Goal: Task Accomplishment & Management: Use online tool/utility

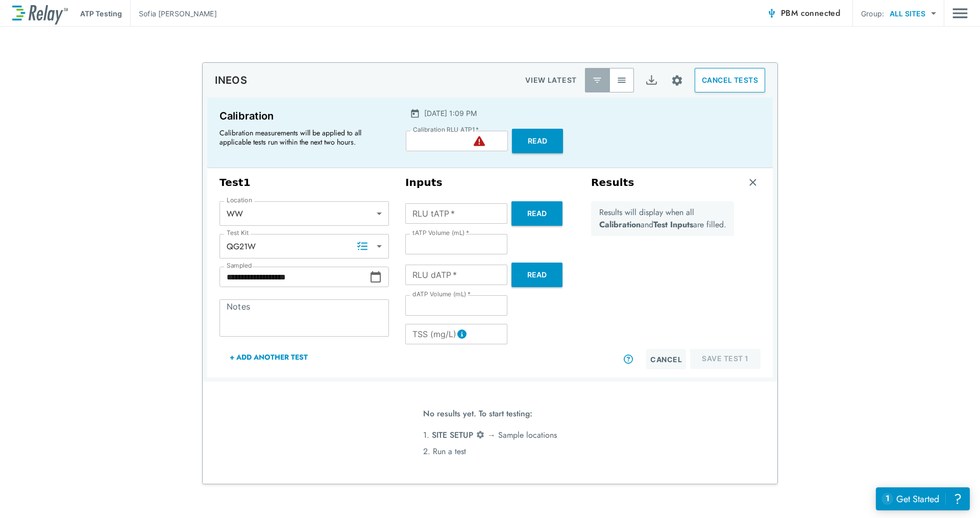
click at [801, 7] on span "connected" at bounding box center [821, 13] width 40 height 12
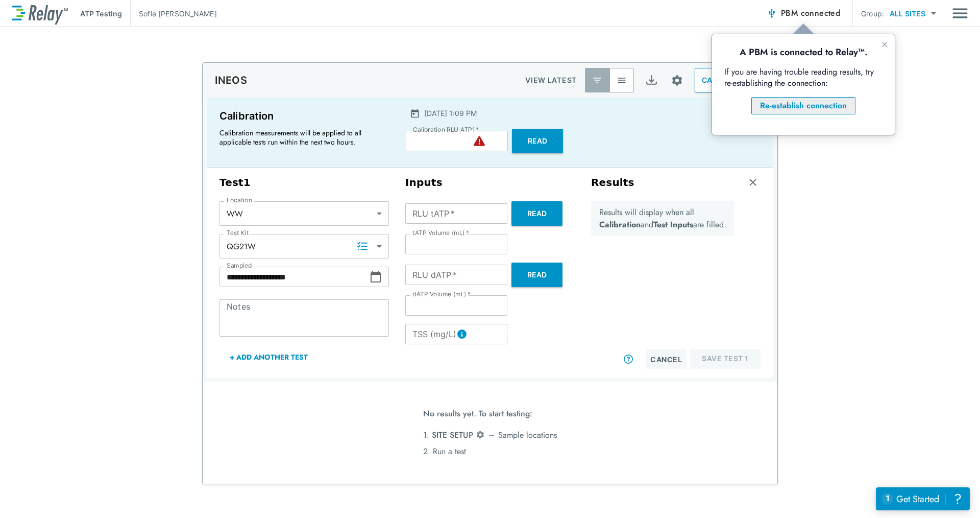
click at [814, 102] on div "Re-establish connection" at bounding box center [803, 106] width 87 height 12
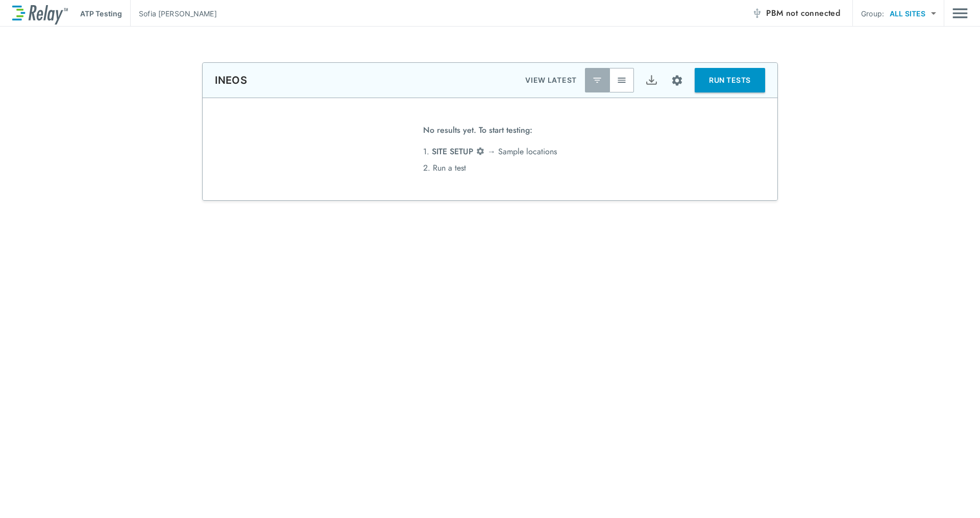
type input "**"
type input "*****"
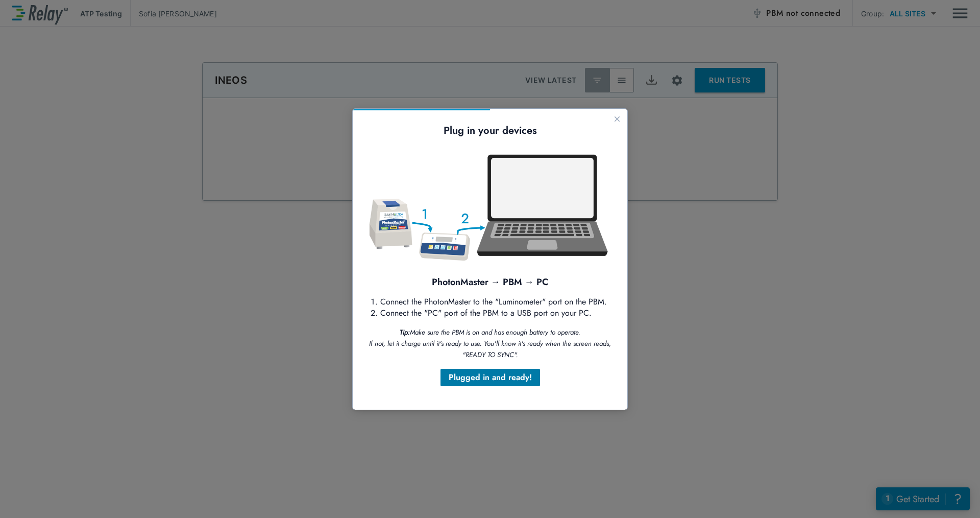
drag, startPoint x: 520, startPoint y: 379, endPoint x: 1019, endPoint y: 504, distance: 514.8
click at [520, 379] on div "Plugged in and ready!" at bounding box center [490, 377] width 83 height 12
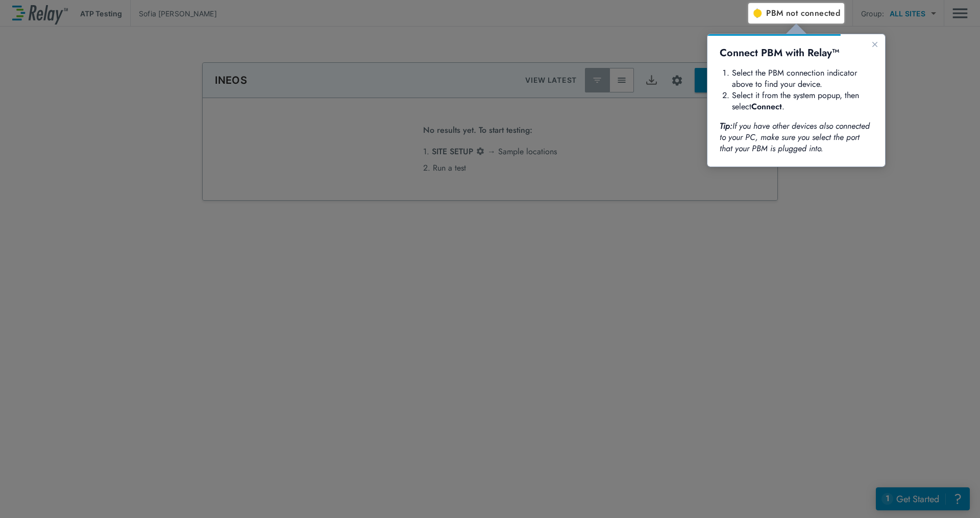
click at [805, 18] on span "not connected" at bounding box center [813, 13] width 54 height 12
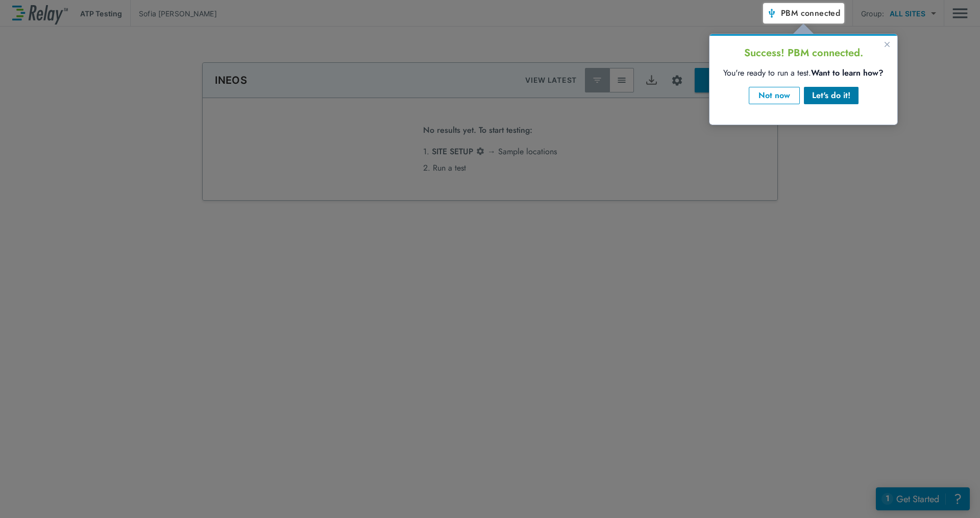
click at [852, 100] on button "Let's do it!" at bounding box center [831, 95] width 55 height 17
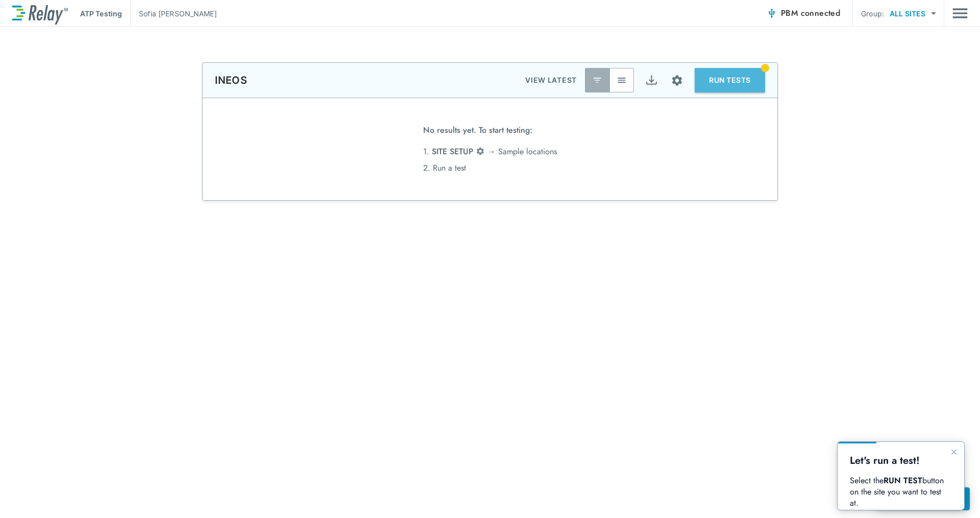
click at [742, 78] on button "RUN TESTS" at bounding box center [730, 80] width 70 height 25
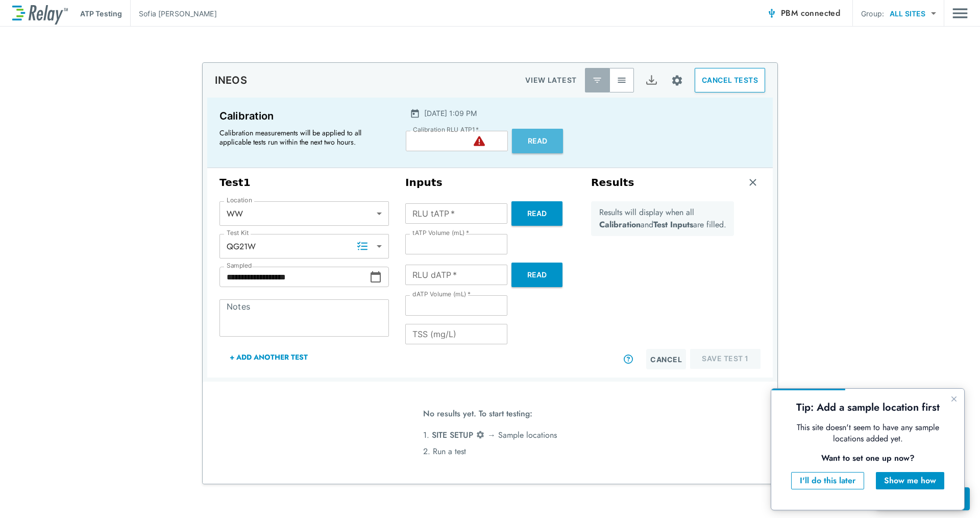
click at [538, 145] on button "Read" at bounding box center [537, 141] width 51 height 25
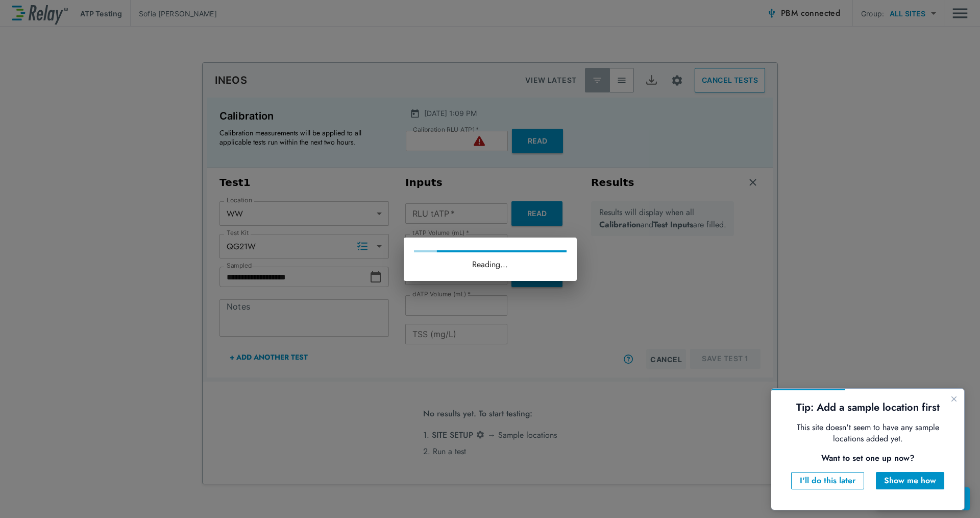
type input "*"
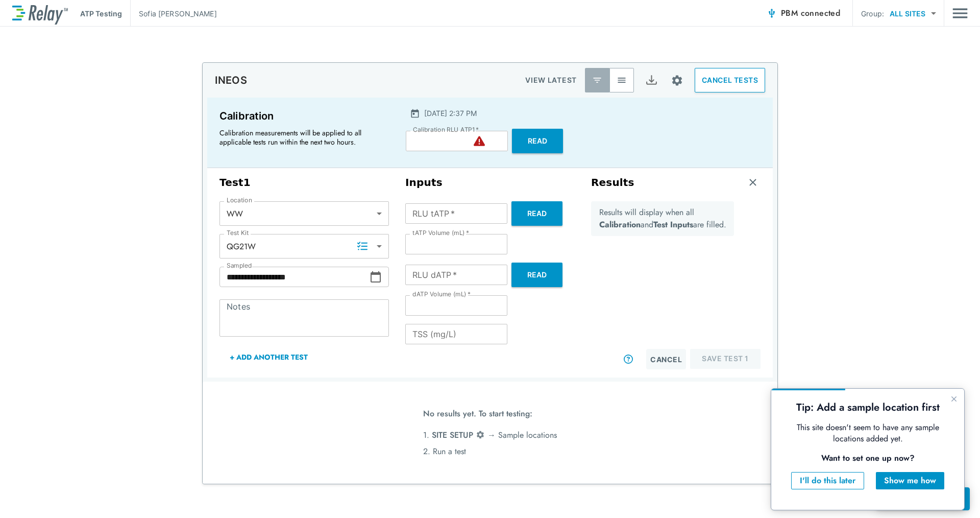
click at [533, 143] on button "Read" at bounding box center [537, 141] width 51 height 25
click at [543, 137] on button "Read" at bounding box center [537, 141] width 51 height 25
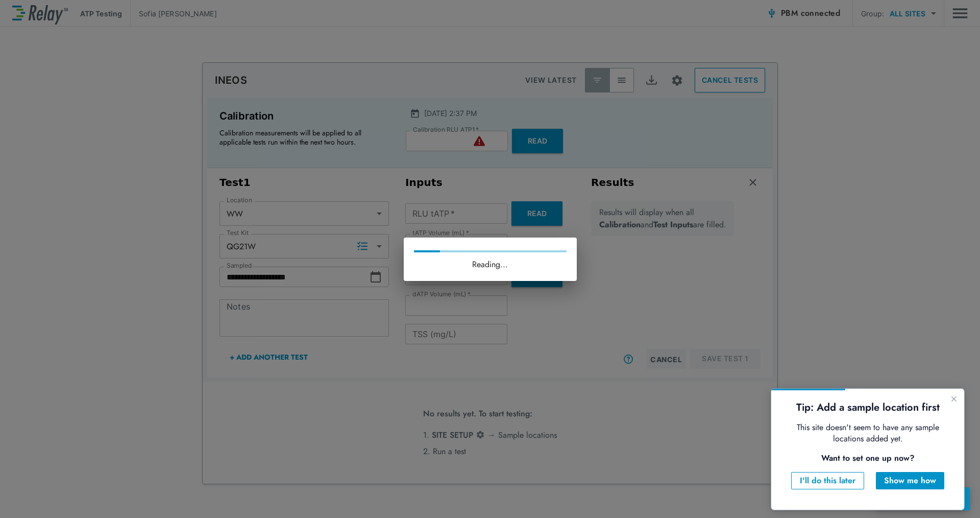
click at [734, 236] on div "Reading..." at bounding box center [490, 259] width 980 height 518
drag, startPoint x: 952, startPoint y: 400, endPoint x: 1391, endPoint y: 722, distance: 544.4
click at [952, 400] on icon "Close guide" at bounding box center [954, 399] width 8 height 8
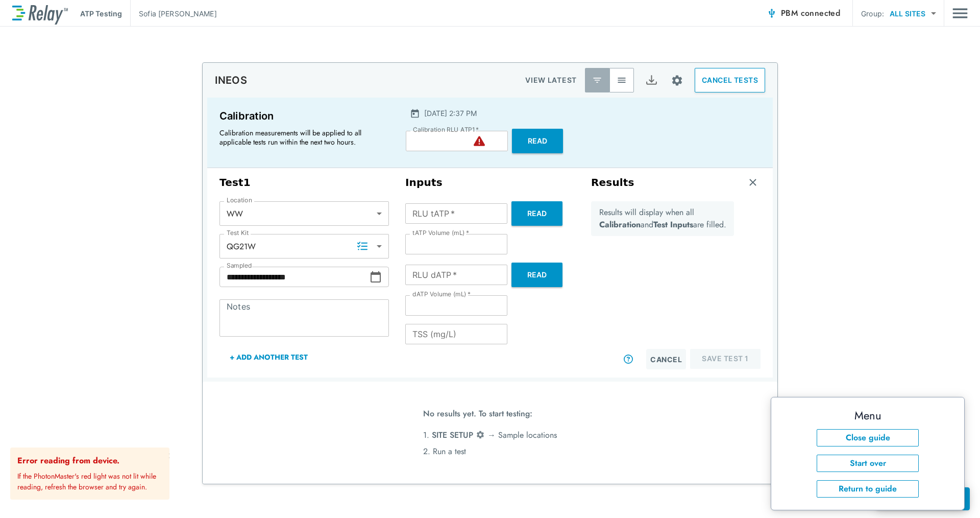
click at [598, 425] on div "No results yet. To start testing: 1. SITE SETUP → [GEOGRAPHIC_DATA] locations 2…" at bounding box center [490, 432] width 575 height 102
click at [788, 22] on button "PBM connected" at bounding box center [804, 13] width 82 height 20
click at [818, 16] on span "connected" at bounding box center [821, 13] width 40 height 12
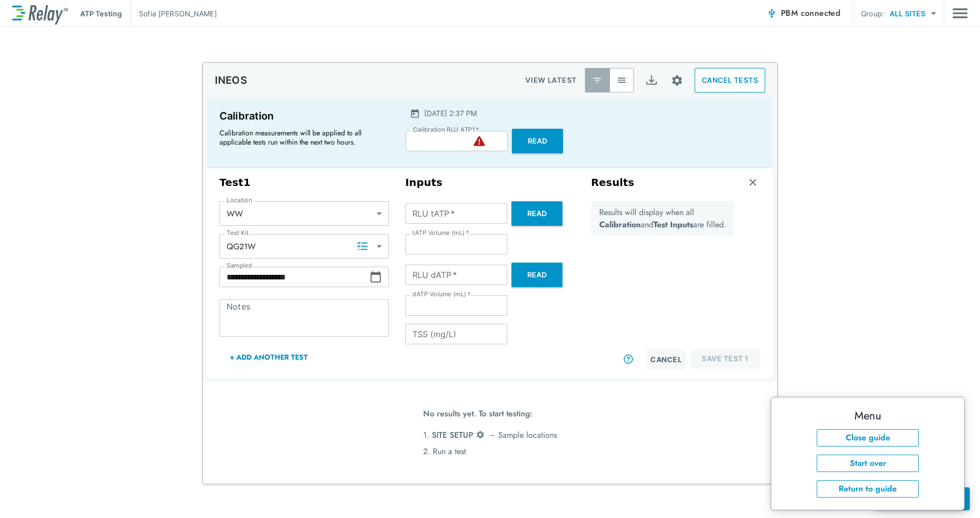
click at [795, 17] on span "PBM connected" at bounding box center [810, 13] width 59 height 14
click at [640, 60] on div "**********" at bounding box center [490, 272] width 980 height 491
click at [549, 139] on button "Read" at bounding box center [537, 141] width 51 height 25
click at [795, 12] on span "PBM connected" at bounding box center [810, 13] width 59 height 14
click at [849, 436] on button "Close guide" at bounding box center [868, 437] width 102 height 17
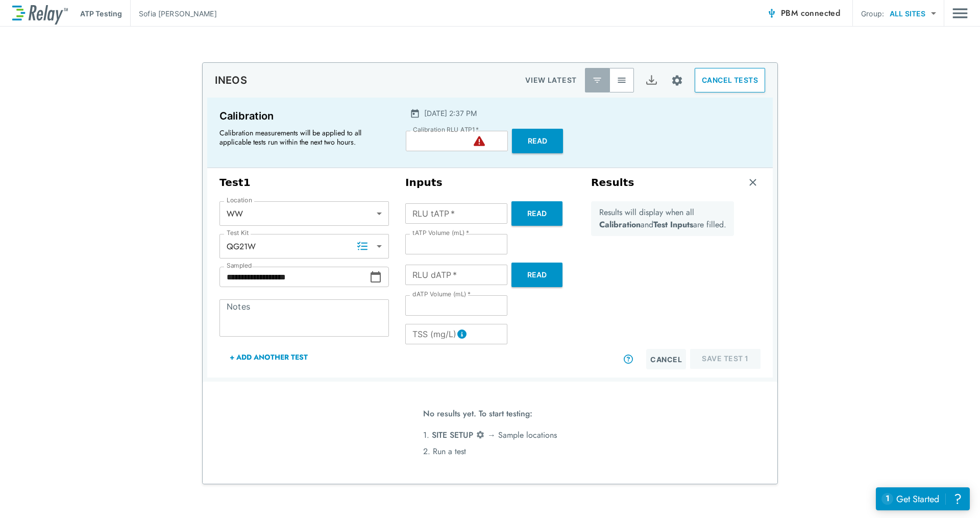
click at [819, 13] on span "connected" at bounding box center [821, 13] width 40 height 12
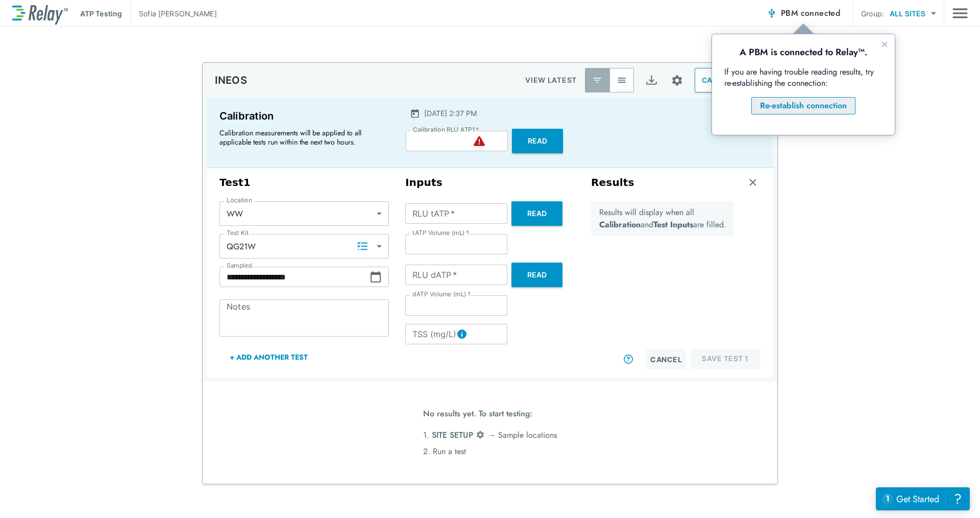
click at [781, 110] on div "Re-establish connection" at bounding box center [803, 106] width 87 height 12
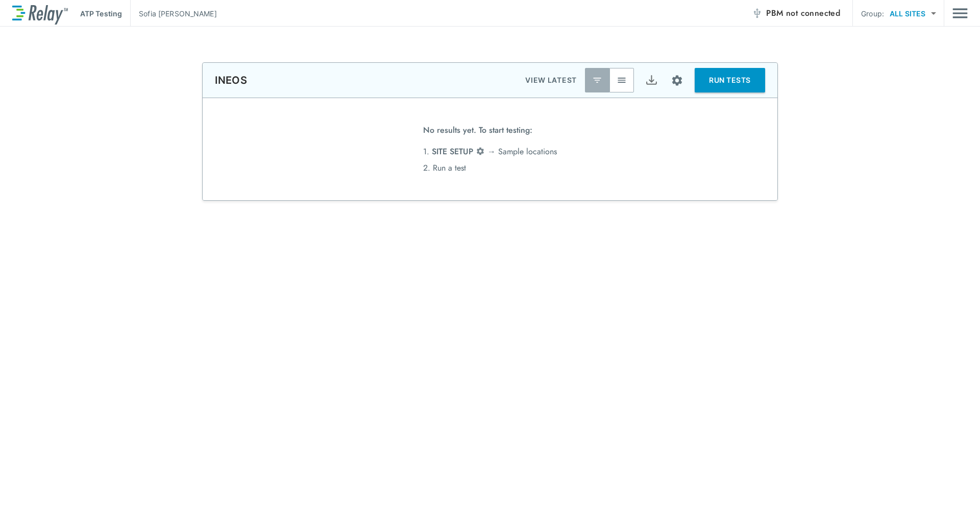
type input "**"
type input "*****"
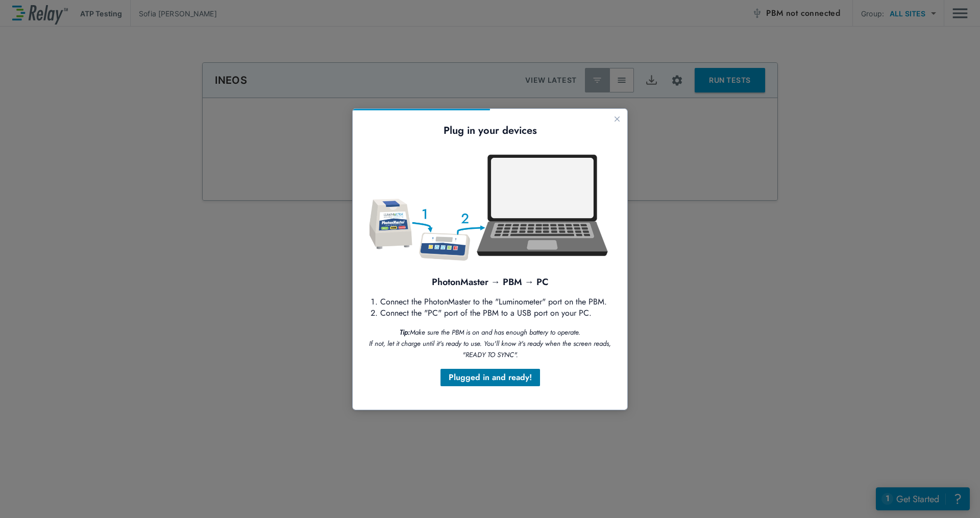
click at [527, 380] on div "Plugged in and ready!" at bounding box center [490, 377] width 83 height 12
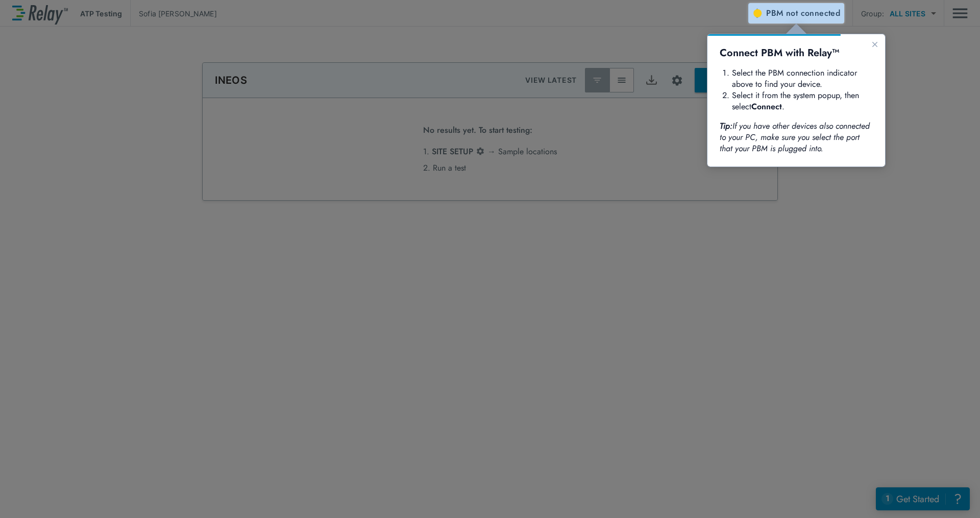
click at [770, 13] on span "PBM not connected" at bounding box center [803, 13] width 74 height 14
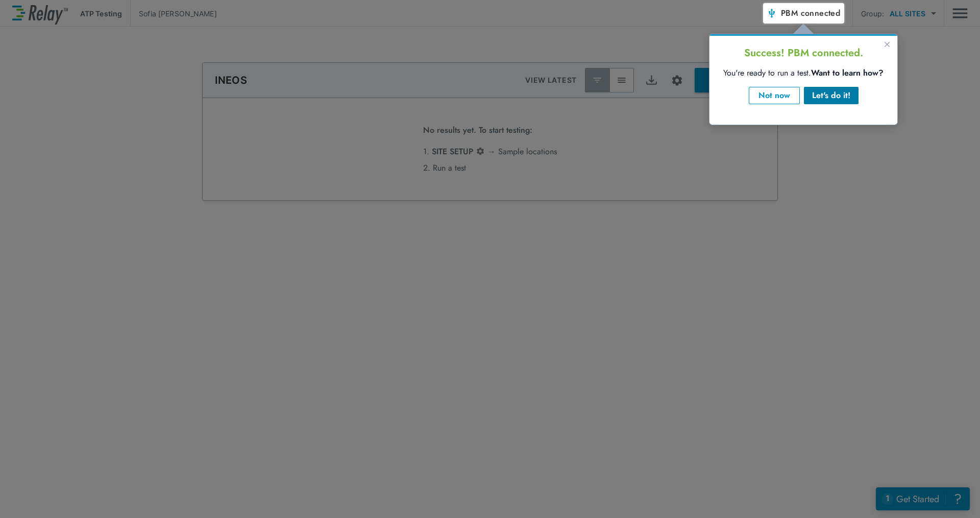
click at [827, 87] on button "Let's do it!" at bounding box center [831, 95] width 55 height 17
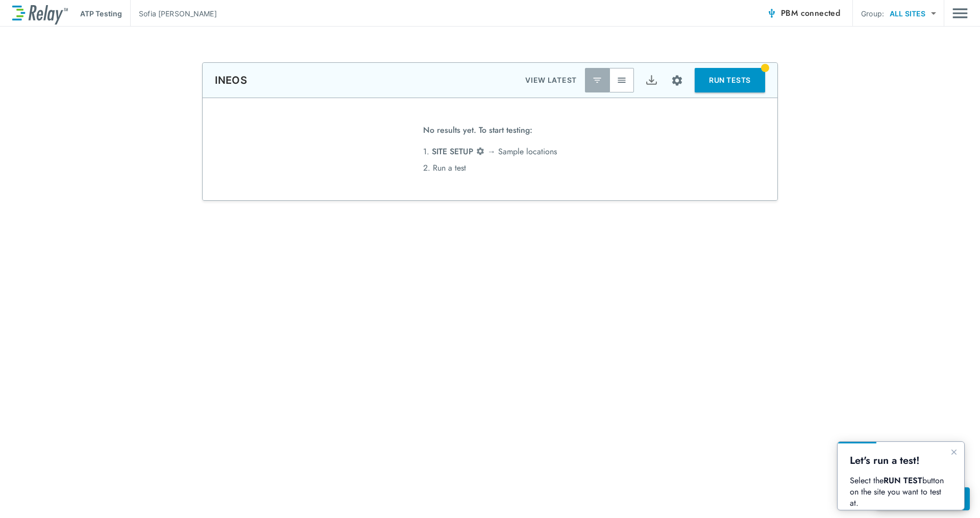
click at [720, 76] on button "RUN TESTS" at bounding box center [730, 80] width 70 height 25
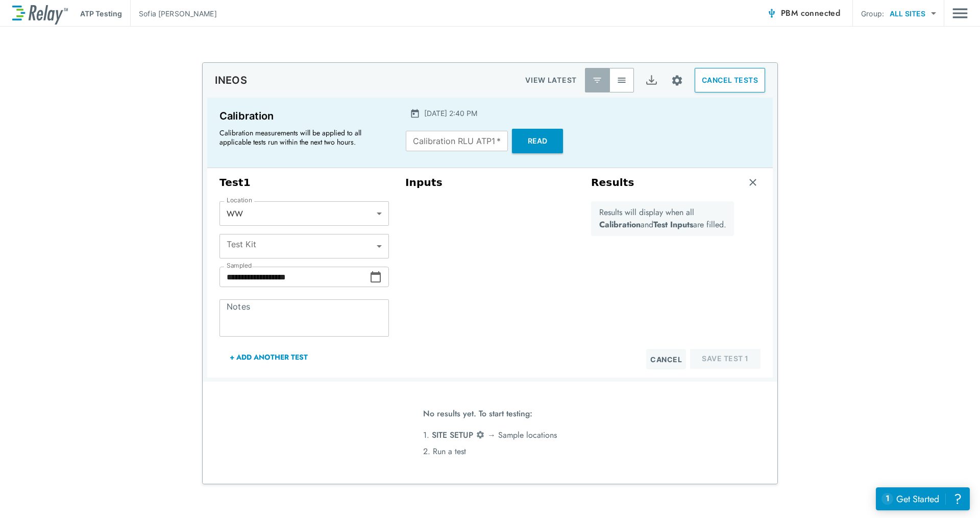
type input "*****"
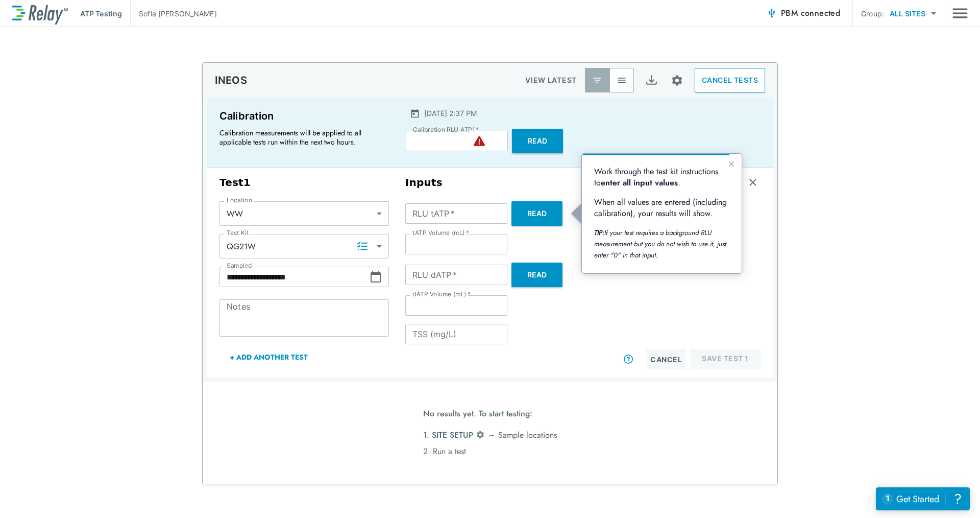
click at [465, 148] on input "*" at bounding box center [457, 141] width 102 height 20
click at [518, 138] on button "Read" at bounding box center [537, 141] width 51 height 25
click at [729, 162] on icon "Close guide" at bounding box center [731, 163] width 5 height 5
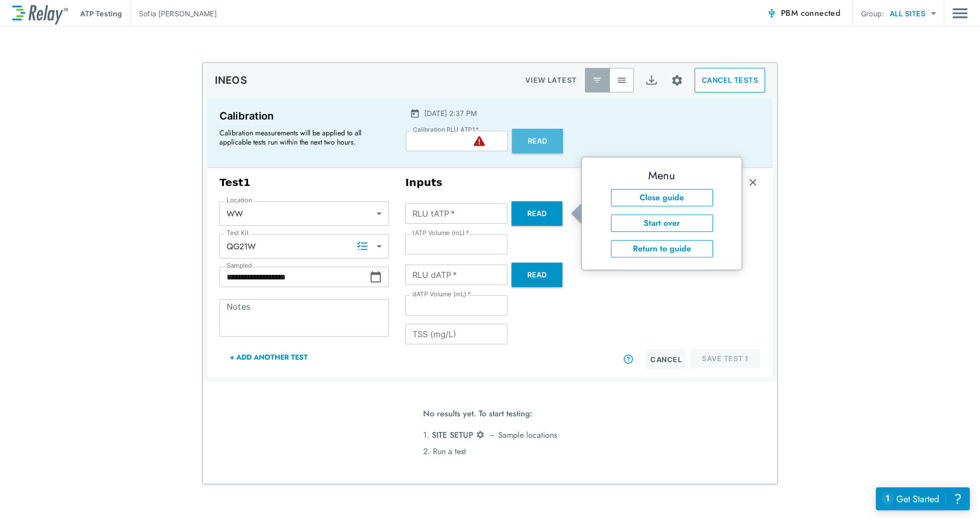
click at [547, 143] on button "Read" at bounding box center [537, 141] width 51 height 25
click at [828, 175] on div "**********" at bounding box center [490, 273] width 980 height 422
click at [541, 143] on button "Read" at bounding box center [537, 141] width 51 height 25
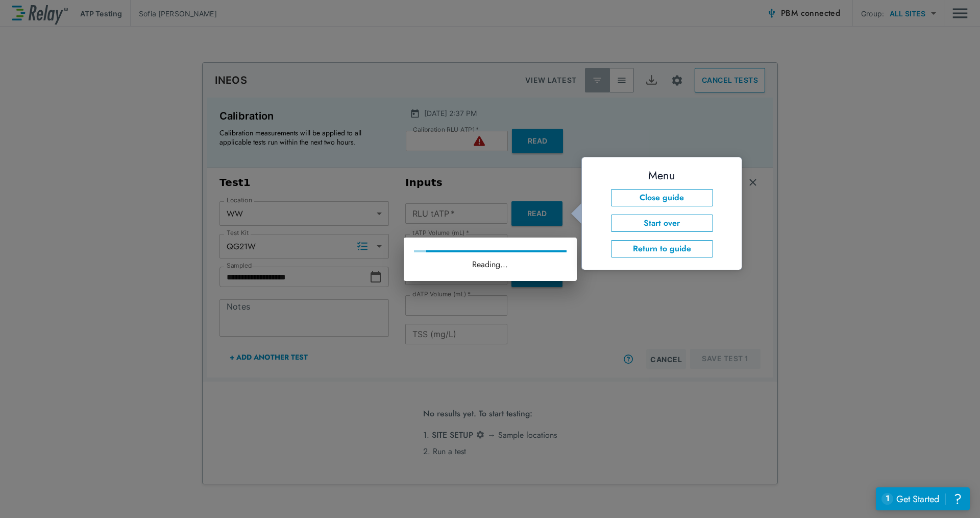
type input "****"
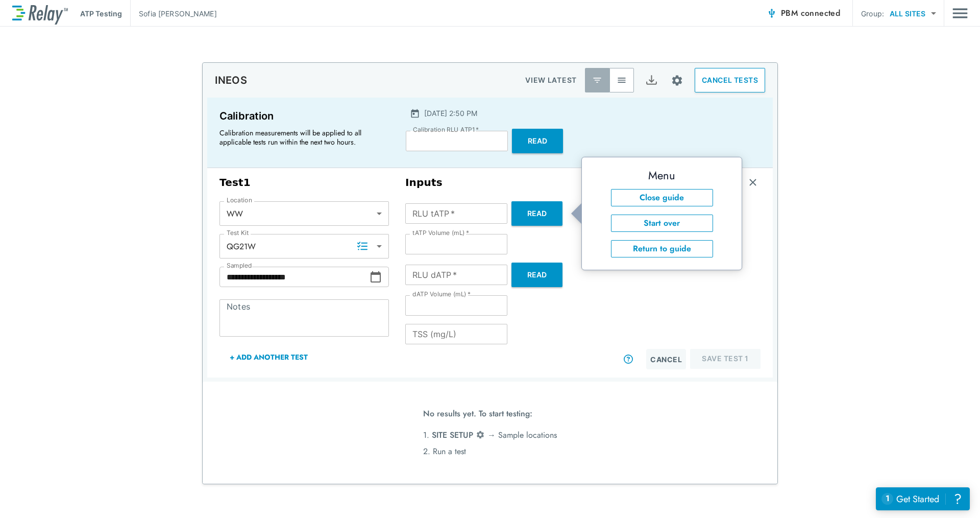
click at [606, 320] on div "Results will display when all Calibration and Test Inputs are filled." at bounding box center [662, 275] width 143 height 148
click at [530, 220] on button "Read" at bounding box center [536, 213] width 51 height 25
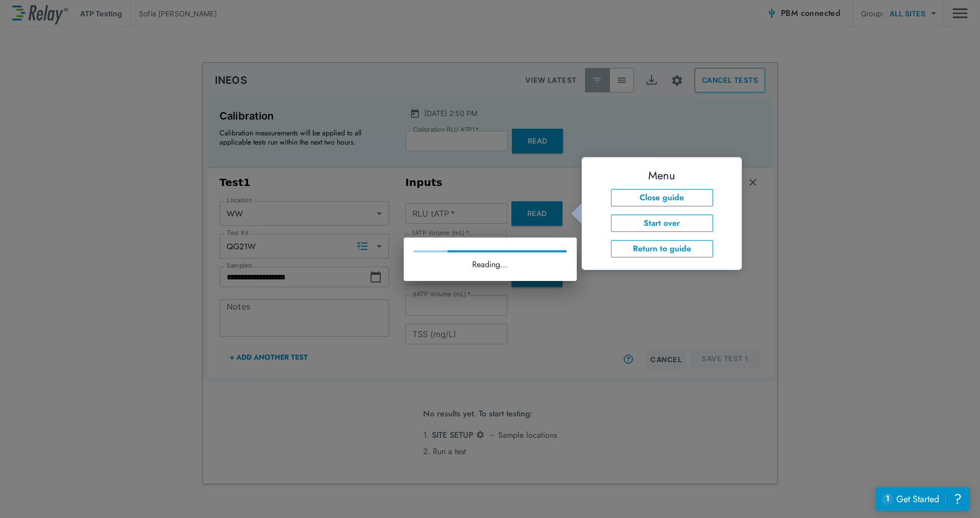
type input "*"
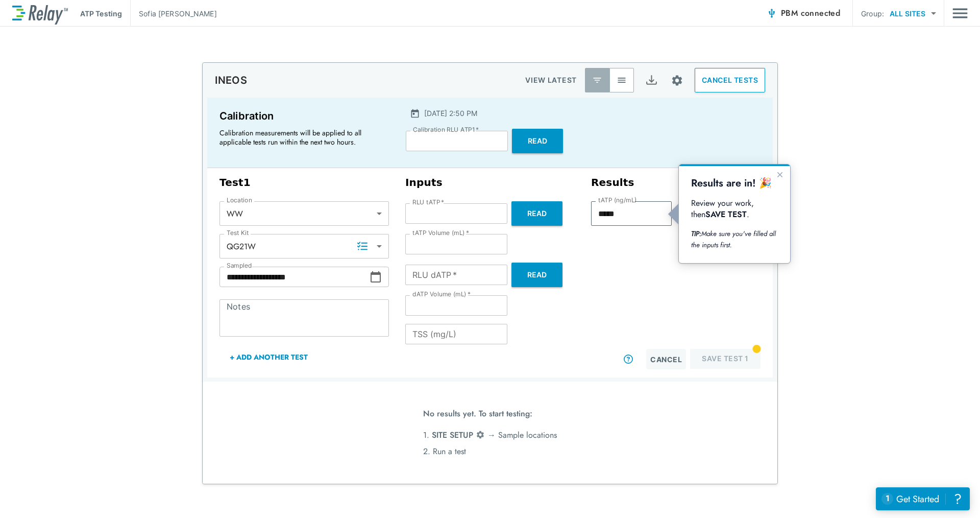
click at [317, 311] on textarea "Notes" at bounding box center [304, 318] width 155 height 20
type textarea "*"
type textarea "***"
type textarea "*"
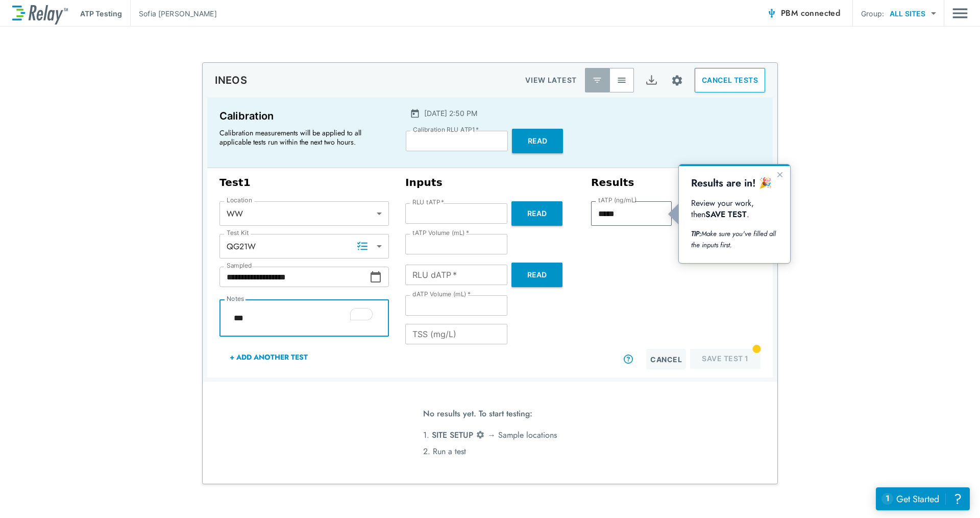
type textarea "****"
type textarea "*"
type textarea "*****"
type textarea "*"
type textarea "******"
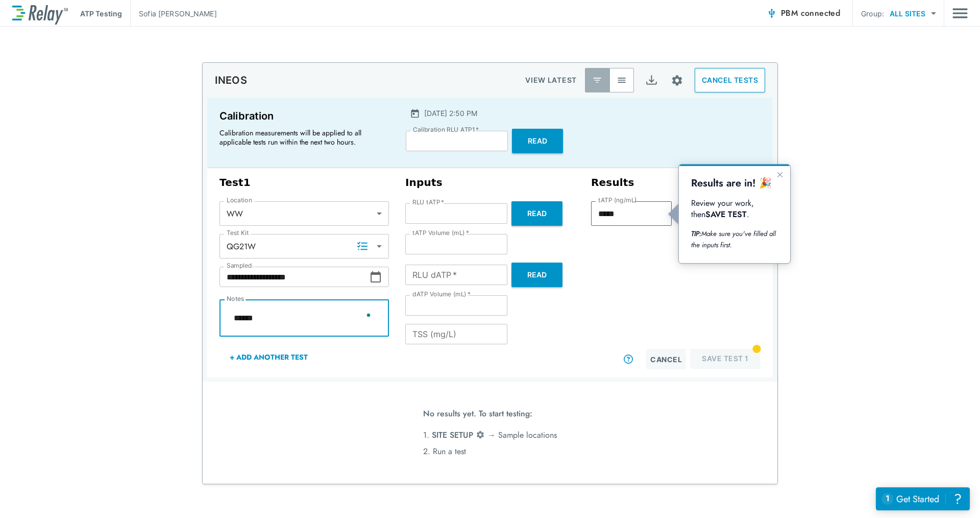
type textarea "*"
type textarea "*******"
type textarea "*"
type textarea "********"
type textarea "*"
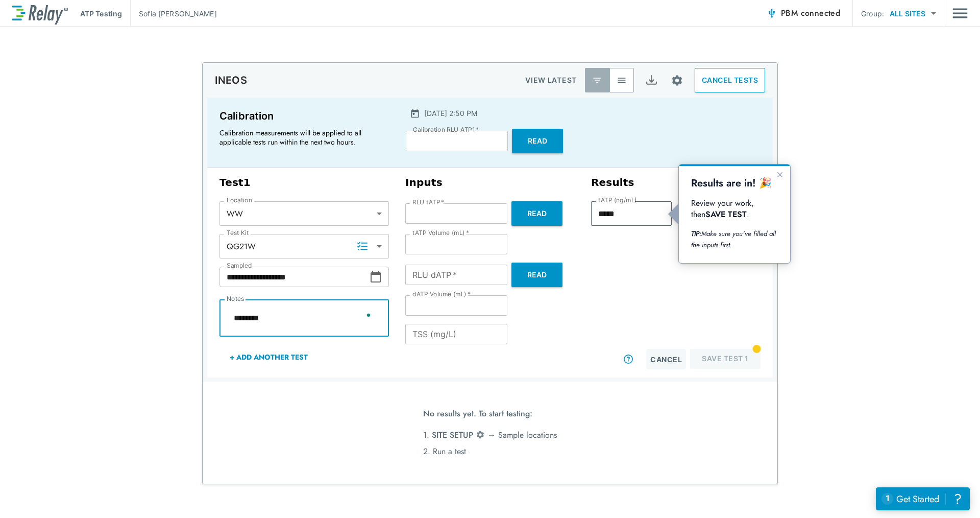
type textarea "*********"
type textarea "*"
type textarea "**********"
type textarea "*"
type textarea "********"
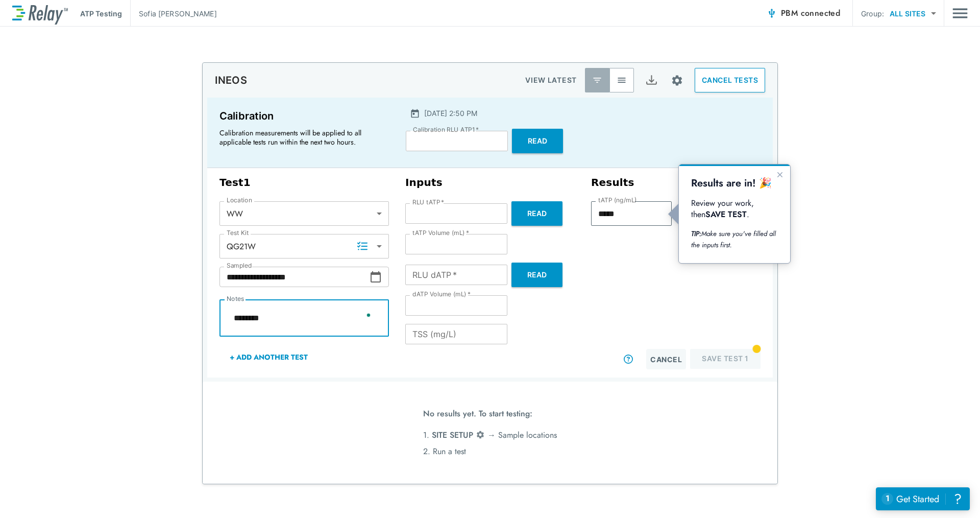
type textarea "*"
type textarea "*********"
type textarea "*"
type textarea "**********"
type textarea "*"
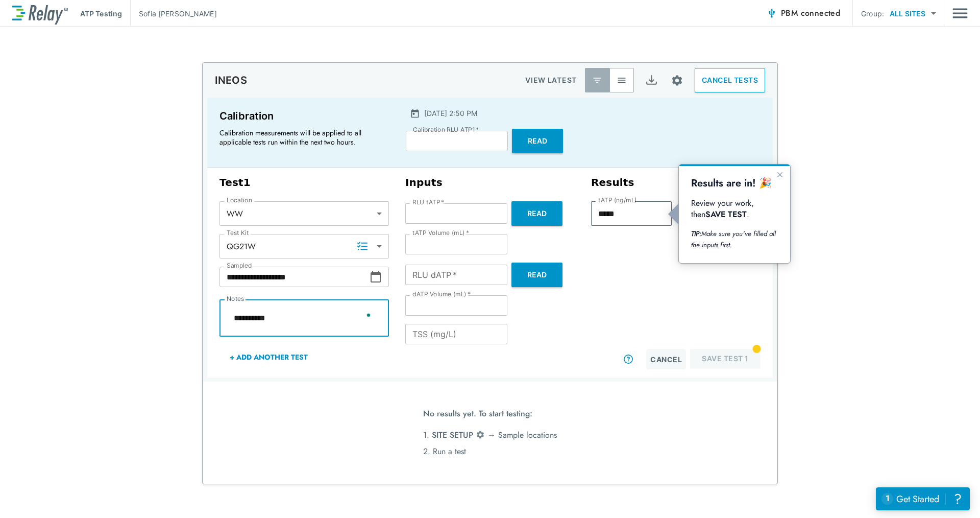
type textarea "**********"
type textarea "*"
type textarea "**********"
type textarea "*"
type textarea "**********"
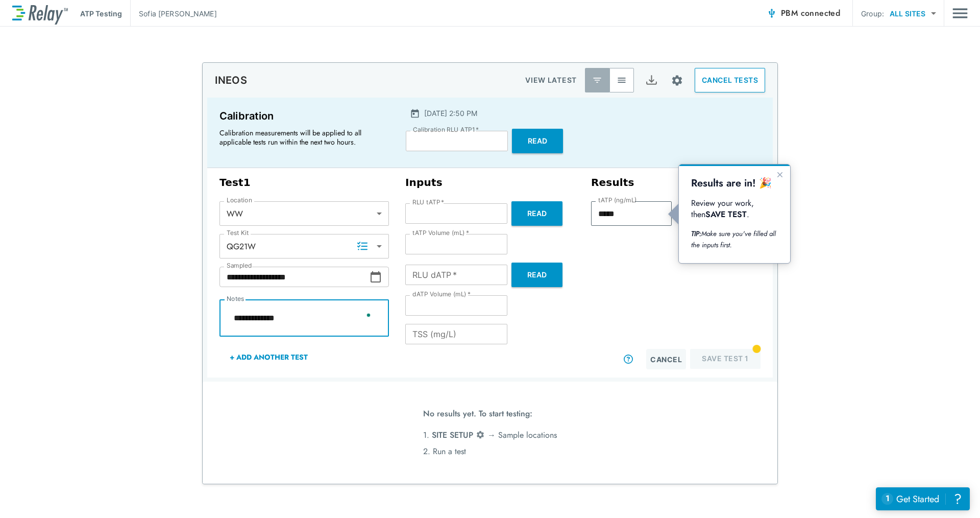
type textarea "*"
type textarea "**********"
type textarea "*"
type textarea "**********"
type textarea "*"
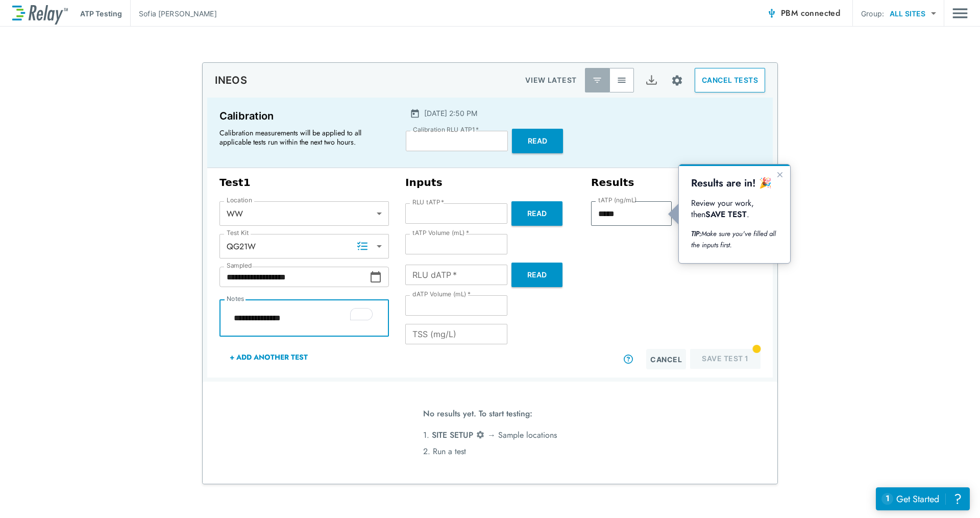
type textarea "**********"
click at [398, 367] on div "Inputs RLU tATP   * * RLU tATP   * Read tATP Volume (mL)   * * tATP Volume (mL)…" at bounding box center [490, 272] width 186 height 201
click at [533, 276] on button "Read" at bounding box center [536, 274] width 51 height 25
click at [538, 278] on button "Read" at bounding box center [536, 274] width 51 height 25
click at [538, 273] on button "Read" at bounding box center [536, 274] width 51 height 25
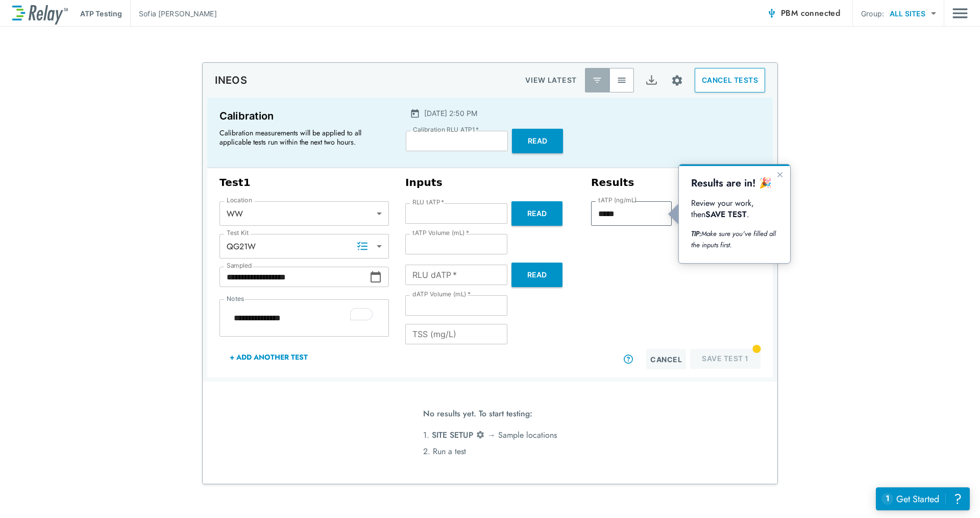
click at [531, 270] on button "Read" at bounding box center [536, 274] width 51 height 25
click at [532, 279] on button "Read" at bounding box center [536, 274] width 51 height 25
click at [757, 350] on div "Cancel Save Test 1" at bounding box center [675, 359] width 169 height 20
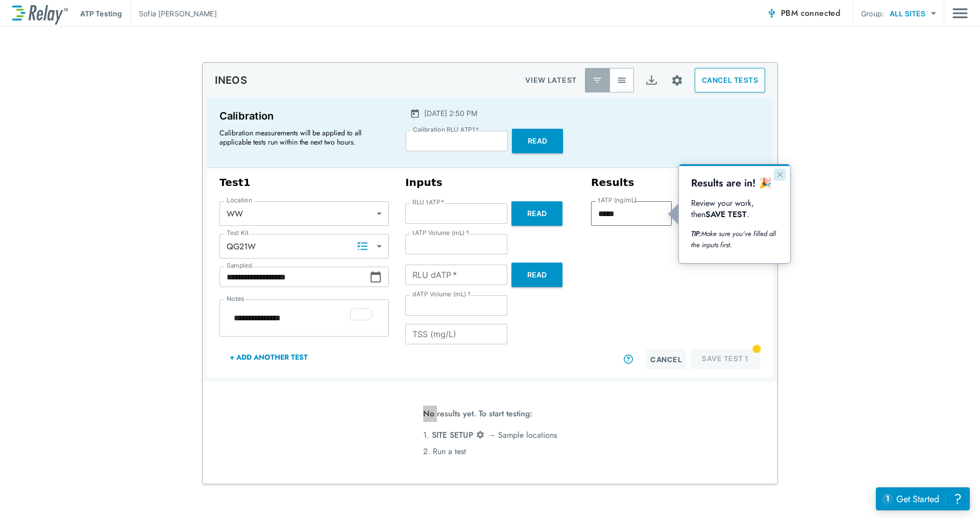
click at [784, 178] on icon "Close guide" at bounding box center [780, 174] width 8 height 8
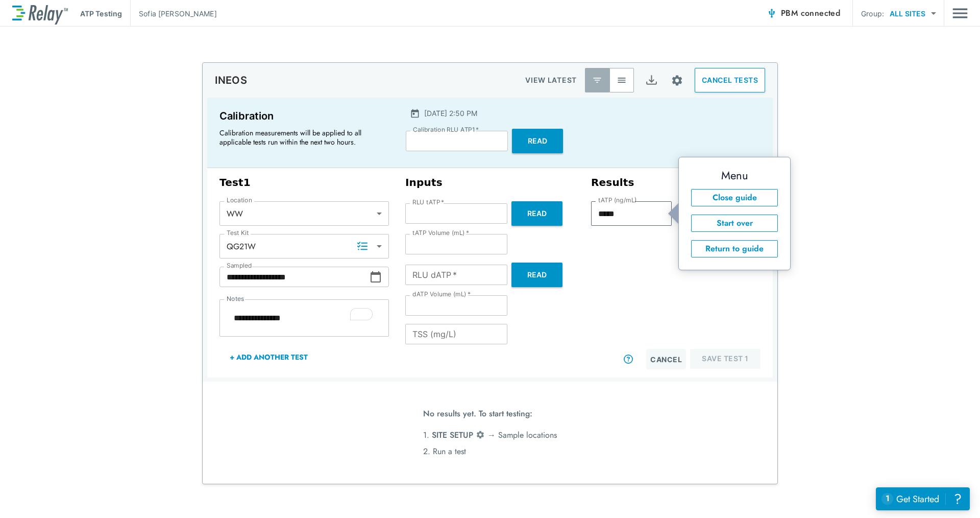
click at [710, 326] on div at bounding box center [720, 274] width 81 height 147
click at [794, 10] on span "PBM connected" at bounding box center [810, 13] width 59 height 14
click at [794, 11] on span "PBM connected" at bounding box center [810, 13] width 59 height 14
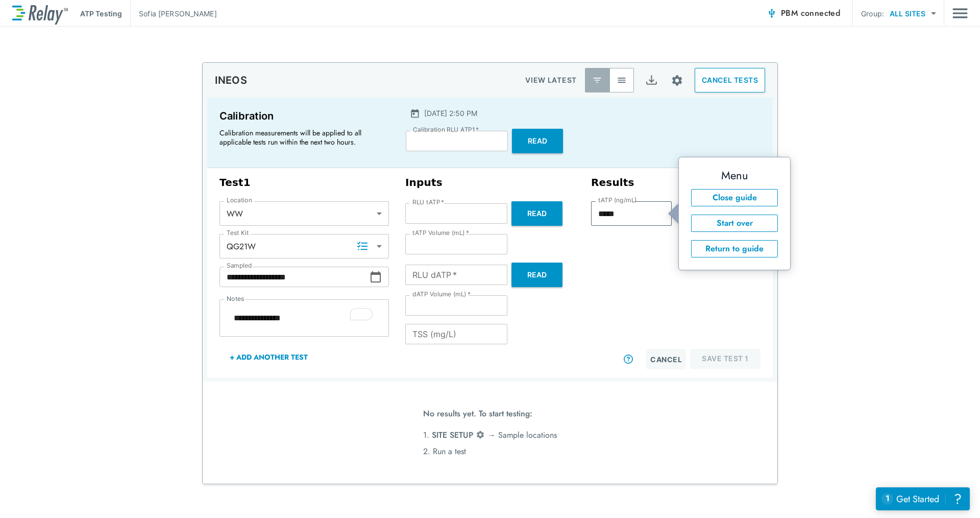
click at [794, 11] on span "PBM connected" at bounding box center [810, 13] width 59 height 14
drag, startPoint x: 794, startPoint y: 11, endPoint x: 422, endPoint y: 190, distance: 413.5
click at [794, 11] on span "PBM connected" at bounding box center [810, 13] width 59 height 14
click at [530, 280] on button "Read" at bounding box center [536, 274] width 51 height 25
click at [719, 226] on button "Start over" at bounding box center [734, 222] width 87 height 17
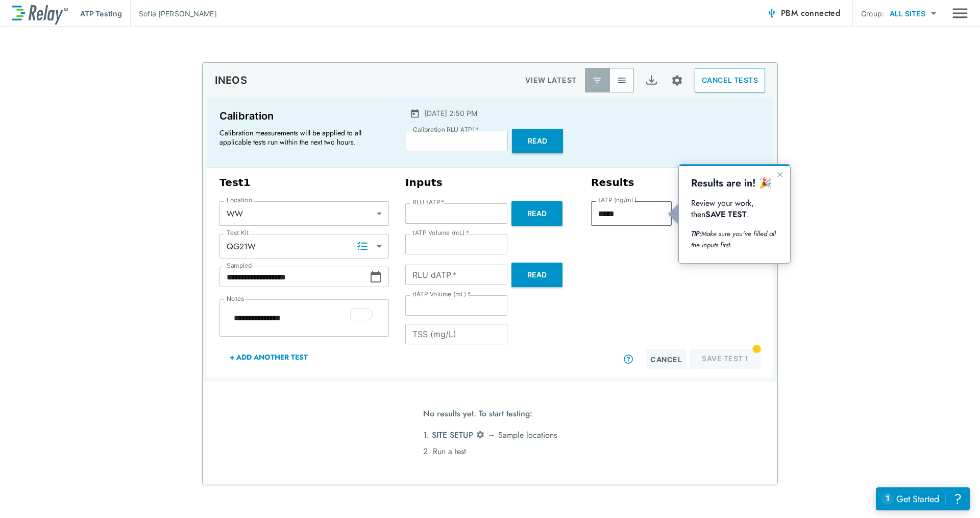
click at [781, 177] on icon "Close guide" at bounding box center [780, 174] width 8 height 8
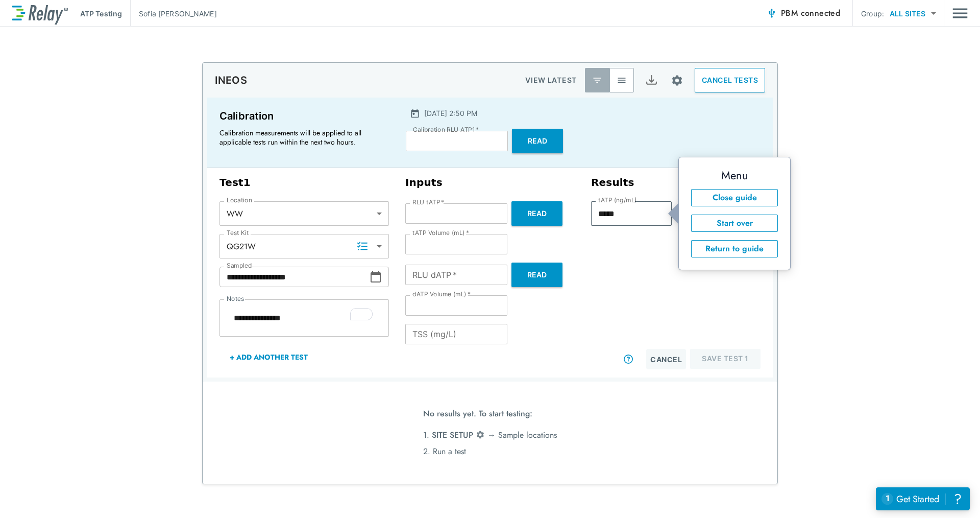
click at [862, 240] on div "**********" at bounding box center [490, 273] width 980 height 422
click at [730, 359] on div "Cancel Save Test 1" at bounding box center [675, 359] width 169 height 20
click at [443, 274] on input "RLU dATP   *" at bounding box center [456, 274] width 102 height 20
click at [624, 332] on div "tATP (ng/mL) ***** tATP (ng/mL)" at bounding box center [631, 275] width 81 height 148
click at [732, 364] on div "Cancel Save Test 1" at bounding box center [675, 359] width 169 height 20
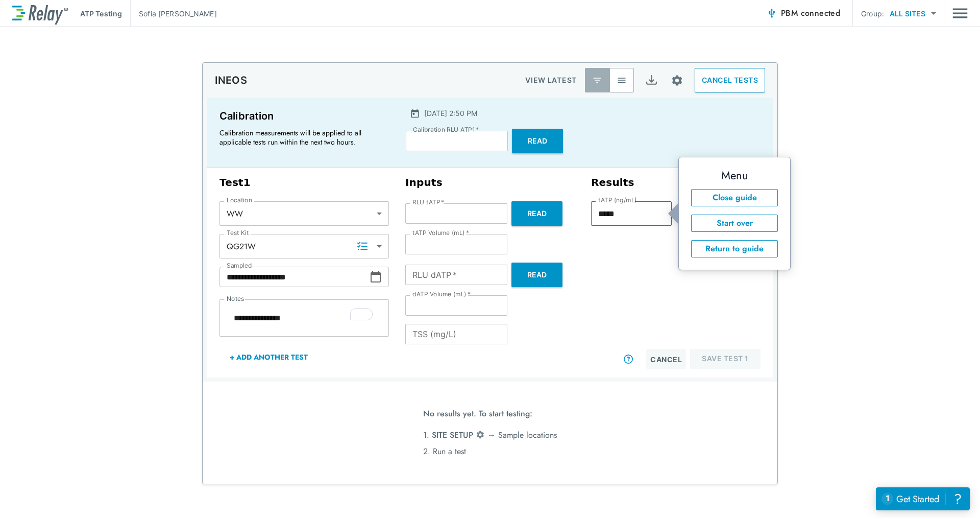
click at [732, 364] on div "Cancel Save Test 1" at bounding box center [675, 359] width 169 height 20
click at [817, 15] on span "connected" at bounding box center [821, 13] width 40 height 12
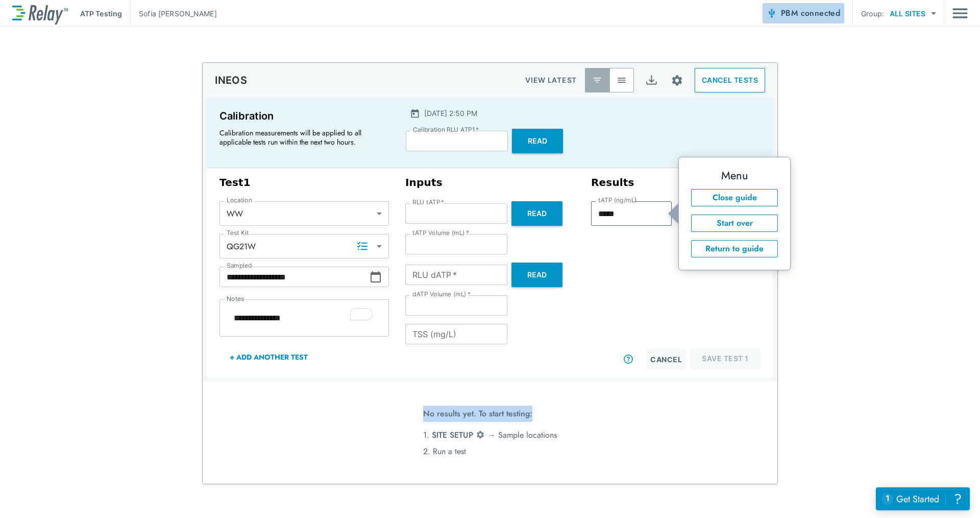
click at [793, 14] on span "PBM connected" at bounding box center [810, 13] width 59 height 14
click at [790, 12] on span "PBM connected" at bounding box center [810, 13] width 59 height 14
click at [790, 14] on span "PBM connected" at bounding box center [810, 13] width 59 height 14
click at [789, 14] on span "PBM connected" at bounding box center [810, 13] width 59 height 14
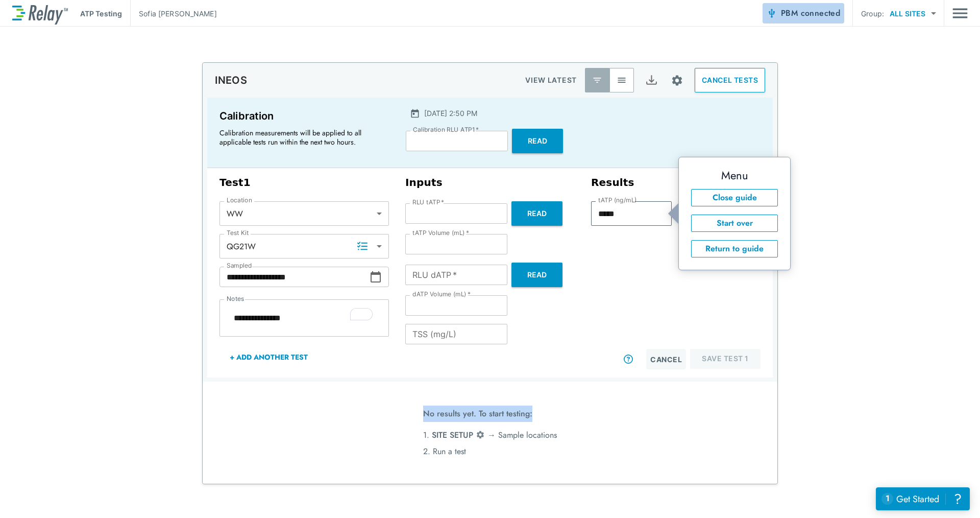
click at [789, 14] on span "PBM connected" at bounding box center [810, 13] width 59 height 14
click at [715, 205] on button "Close guide" at bounding box center [734, 197] width 87 height 17
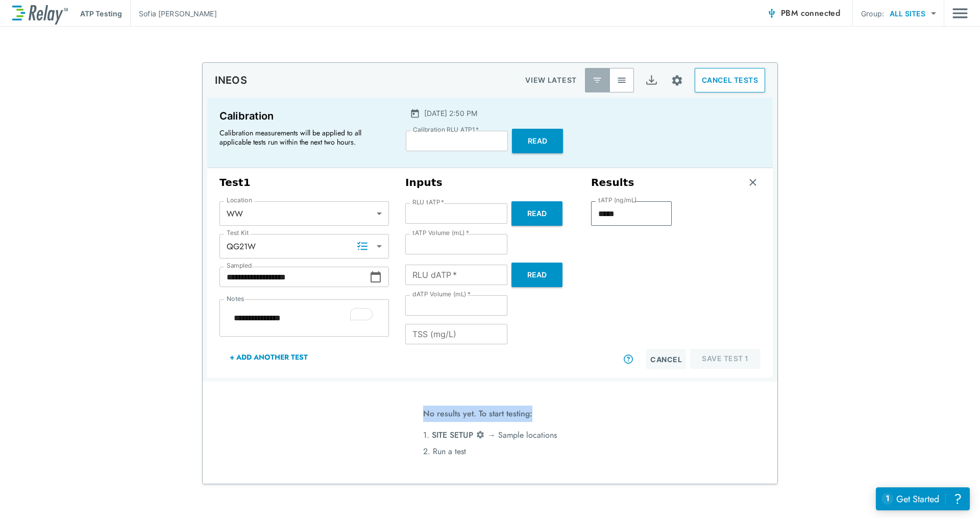
click at [783, 11] on span "PBM connected" at bounding box center [810, 13] width 59 height 14
click at [785, 16] on span "PBM connected" at bounding box center [810, 13] width 59 height 14
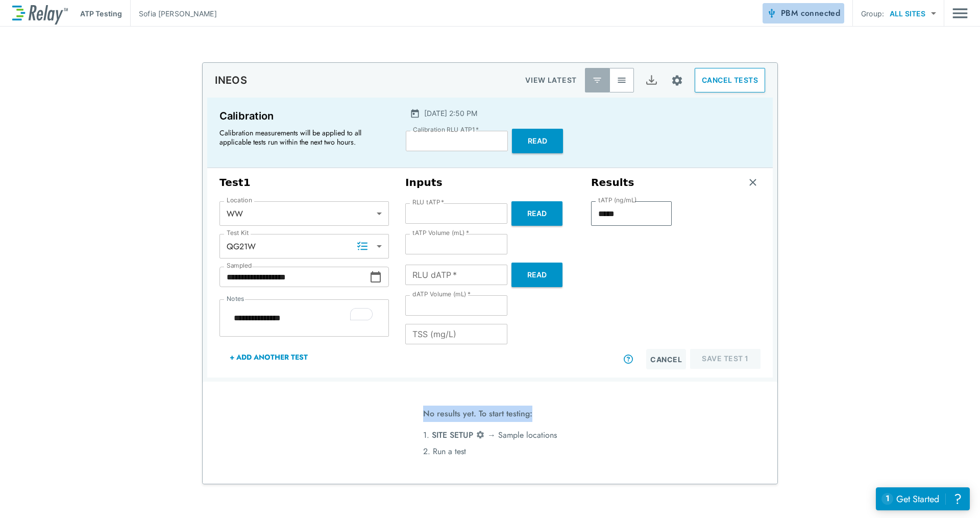
click at [785, 16] on span "PBM connected" at bounding box center [810, 13] width 59 height 14
click at [880, 237] on div "**********" at bounding box center [490, 273] width 980 height 422
click at [668, 432] on div "No results yet. To start testing: 1. SITE SETUP → [GEOGRAPHIC_DATA] locations 2…" at bounding box center [490, 432] width 575 height 102
click at [818, 13] on span "connected" at bounding box center [821, 13] width 40 height 12
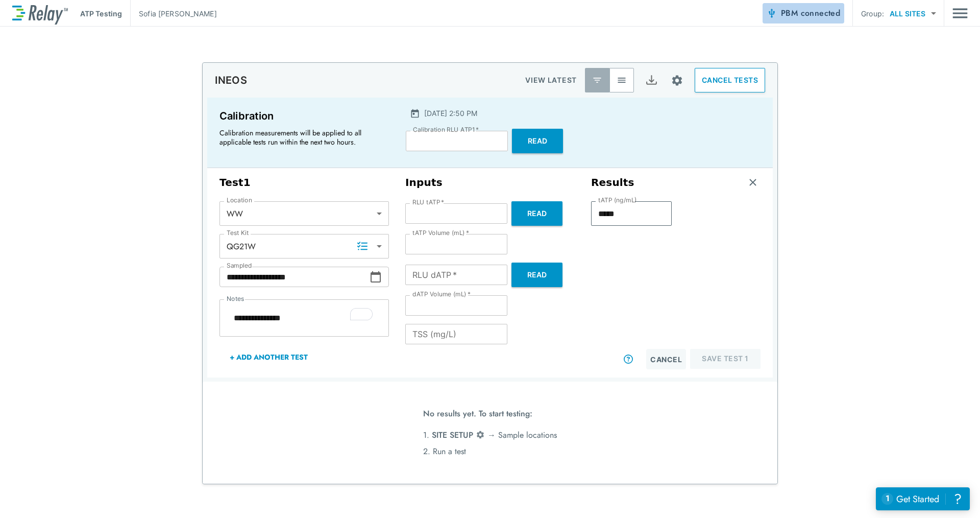
click at [818, 11] on span "connected" at bounding box center [821, 13] width 40 height 12
click at [900, 498] on div "Get Started" at bounding box center [917, 498] width 43 height 13
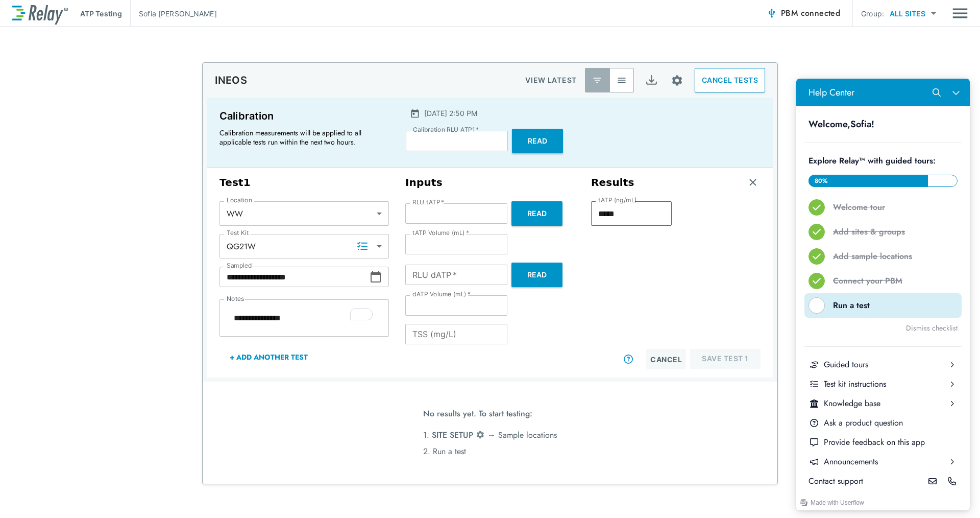
click at [832, 308] on button "Run a test" at bounding box center [882, 305] width 157 height 25
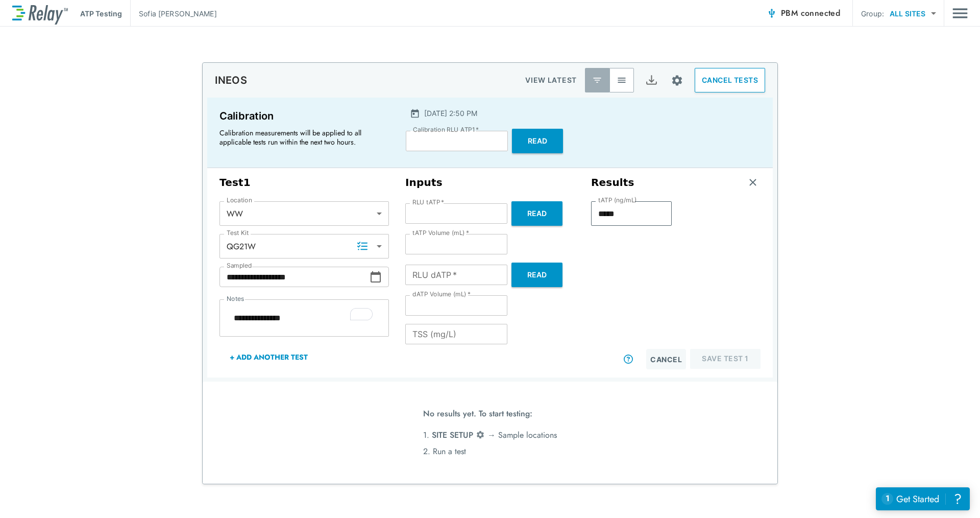
click at [783, 19] on span "PBM connected" at bounding box center [810, 13] width 59 height 14
click at [808, 15] on span "connected" at bounding box center [821, 13] width 40 height 12
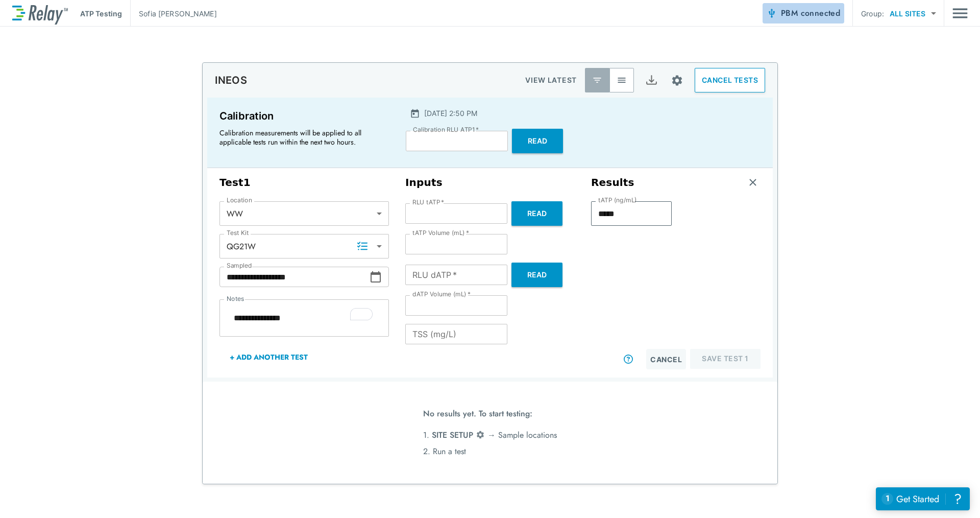
click at [808, 15] on span "connected" at bounding box center [821, 13] width 40 height 12
click at [514, 275] on button "Read" at bounding box center [536, 274] width 51 height 25
click at [803, 19] on span "PBM connected" at bounding box center [810, 13] width 59 height 14
click at [803, 18] on span "connected" at bounding box center [821, 13] width 40 height 12
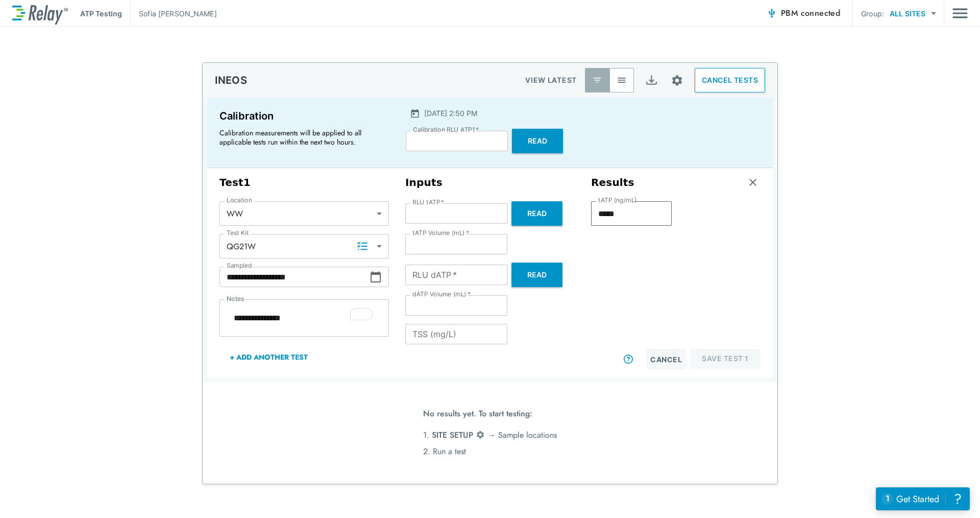
click at [803, 18] on span "connected" at bounding box center [821, 13] width 40 height 12
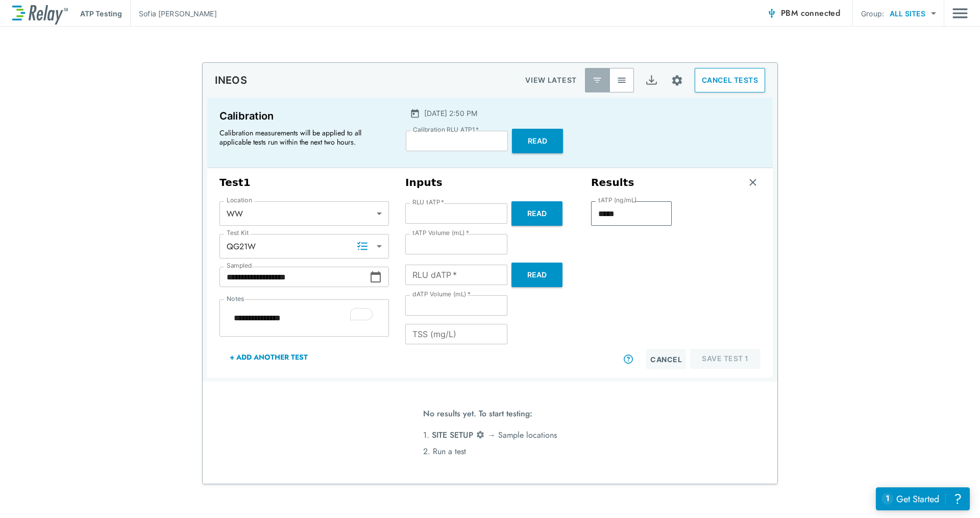
click at [803, 18] on span "connected" at bounding box center [821, 13] width 40 height 12
click at [962, 17] on img "Main menu" at bounding box center [960, 13] width 15 height 19
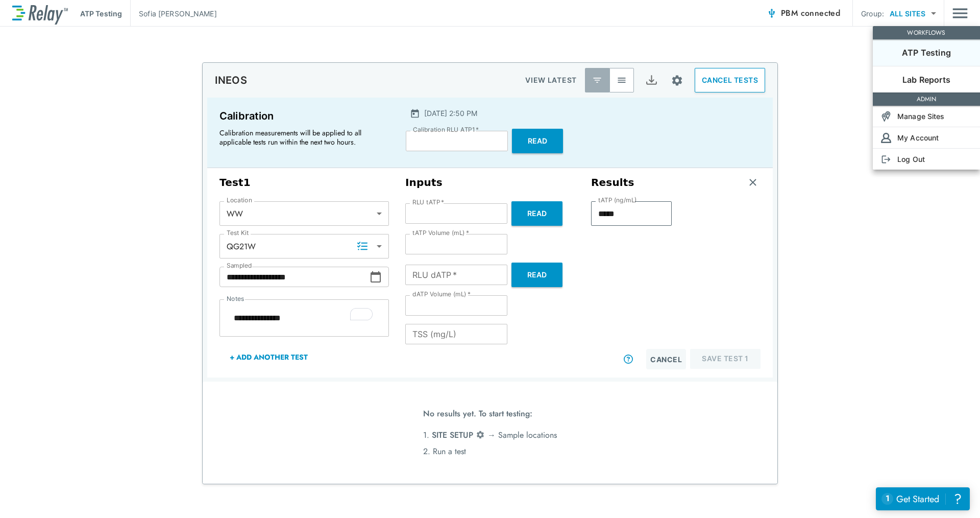
click at [864, 360] on div at bounding box center [490, 259] width 980 height 518
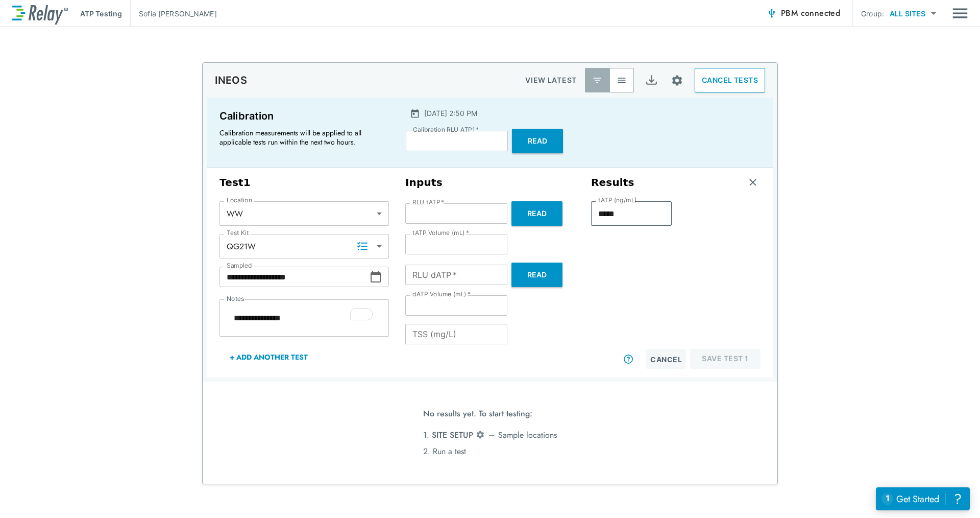
click at [961, 498] on div "?" at bounding box center [958, 499] width 12 height 12
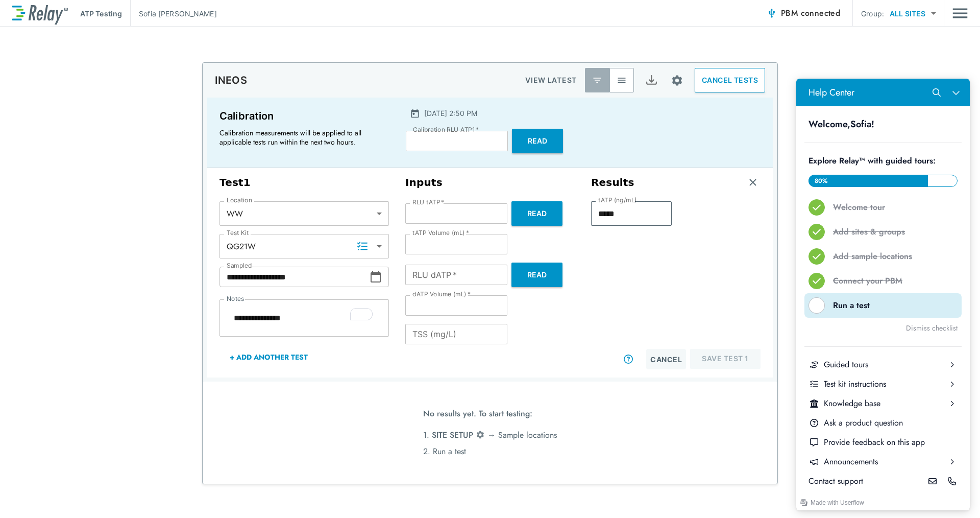
click at [819, 302] on div "Help Center" at bounding box center [817, 305] width 16 height 16
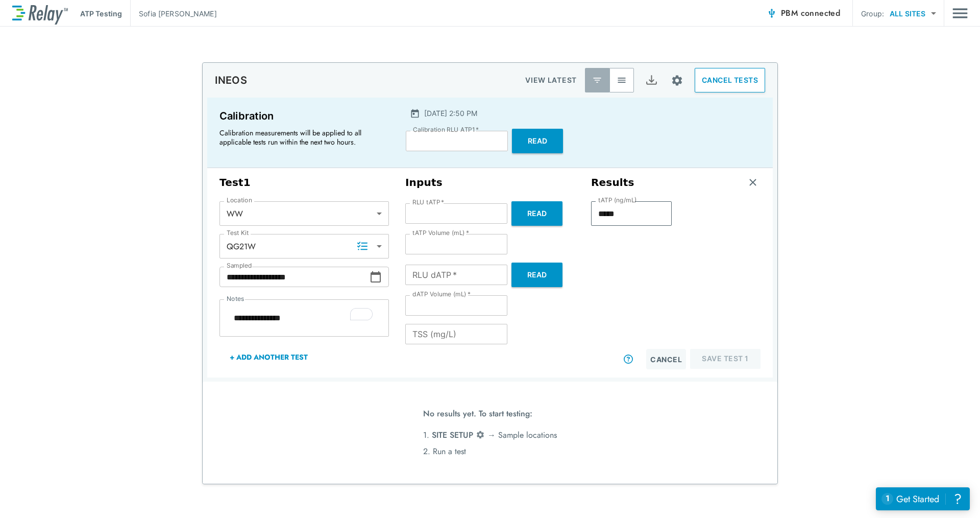
click at [926, 422] on div "**********" at bounding box center [490, 273] width 980 height 422
click at [629, 358] on icon at bounding box center [628, 358] width 9 height 9
click at [662, 239] on div "tATP (ng/mL) ***** tATP (ng/mL)" at bounding box center [631, 275] width 81 height 148
click at [669, 71] on button "Site setup" at bounding box center [677, 80] width 27 height 27
click at [661, 299] on div at bounding box center [490, 259] width 980 height 518
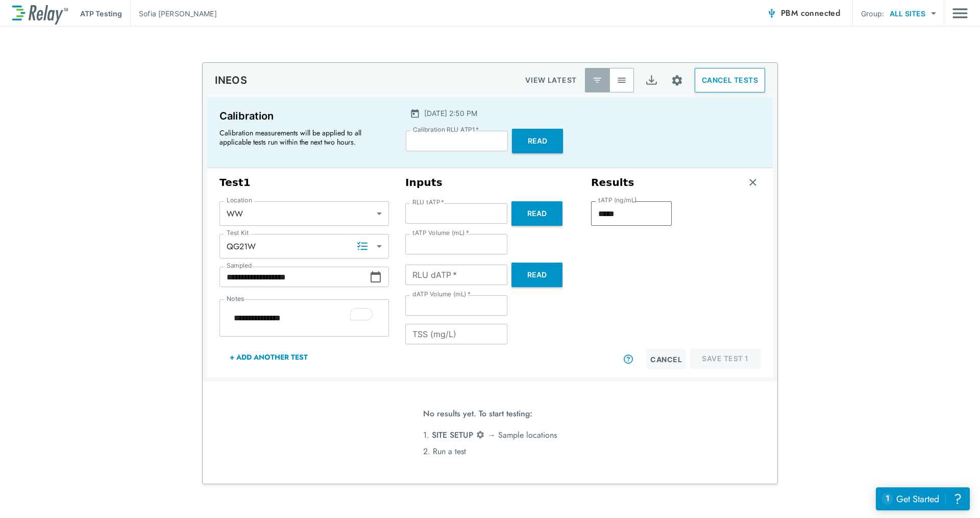
click at [817, 14] on span "connected" at bounding box center [821, 13] width 40 height 12
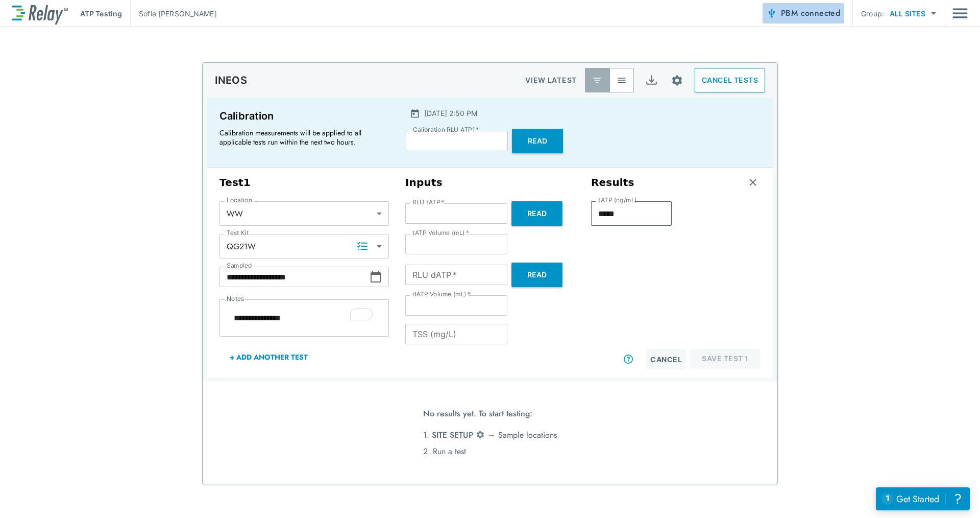
click at [817, 14] on span "connected" at bounding box center [821, 13] width 40 height 12
click at [956, 12] on img "Main menu" at bounding box center [960, 13] width 15 height 19
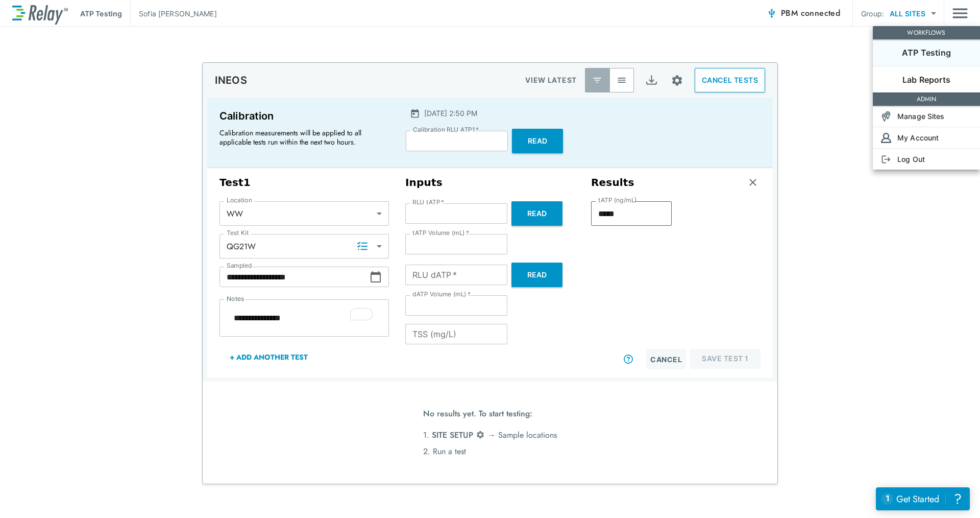
click at [859, 191] on div at bounding box center [490, 259] width 980 height 518
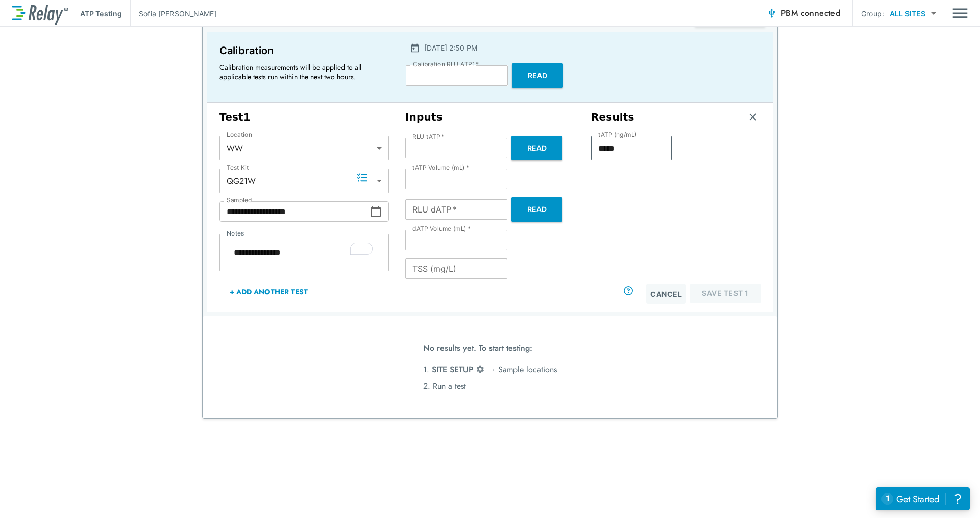
scroll to position [68, 0]
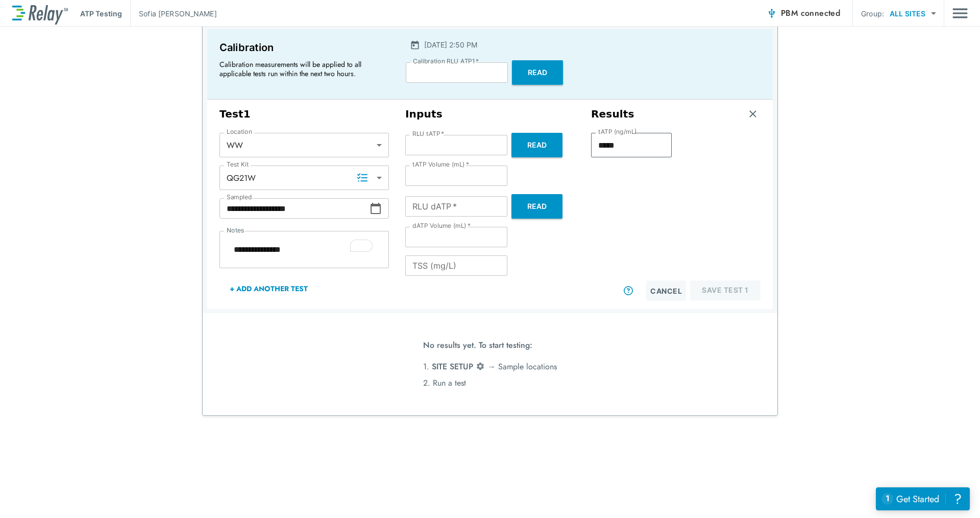
drag, startPoint x: 806, startPoint y: 2, endPoint x: 807, endPoint y: 13, distance: 10.7
click at [806, 3] on div "ATP Testing [PERSON_NAME] PBM connected Group: ALL SITES ********* ​" at bounding box center [490, 13] width 956 height 27
click at [807, 13] on span "connected" at bounding box center [821, 13] width 40 height 12
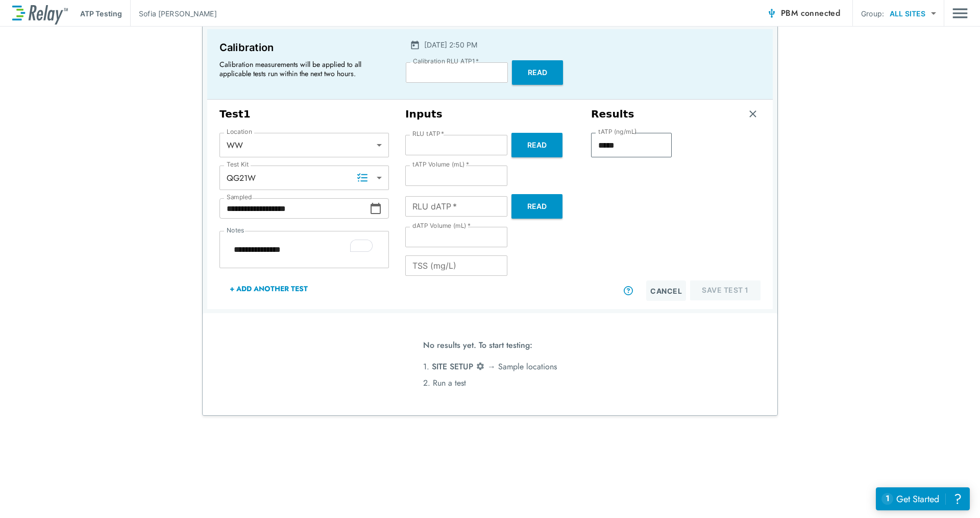
click at [807, 13] on span "connected" at bounding box center [821, 13] width 40 height 12
click at [514, 200] on button "Read" at bounding box center [536, 206] width 51 height 25
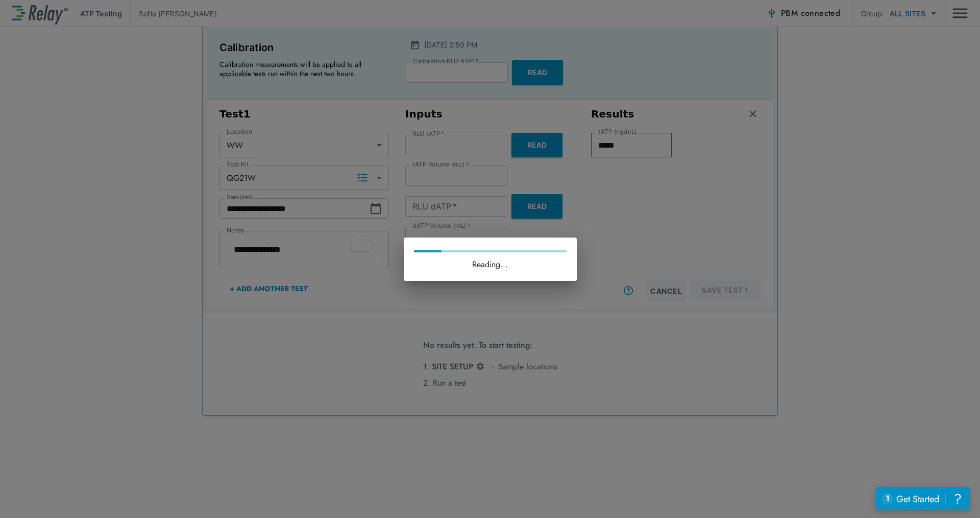
click at [531, 236] on div "Reading..." at bounding box center [490, 259] width 980 height 518
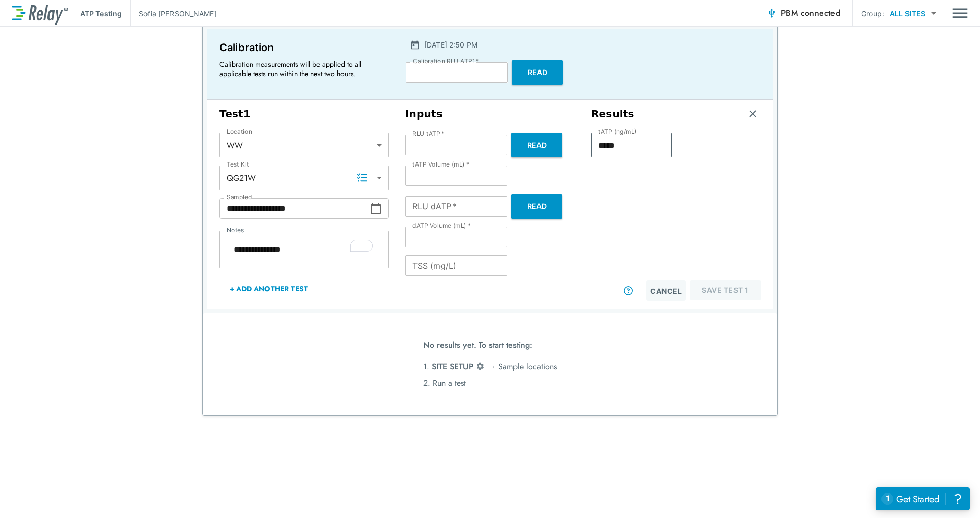
click at [534, 204] on button "Read" at bounding box center [536, 206] width 51 height 25
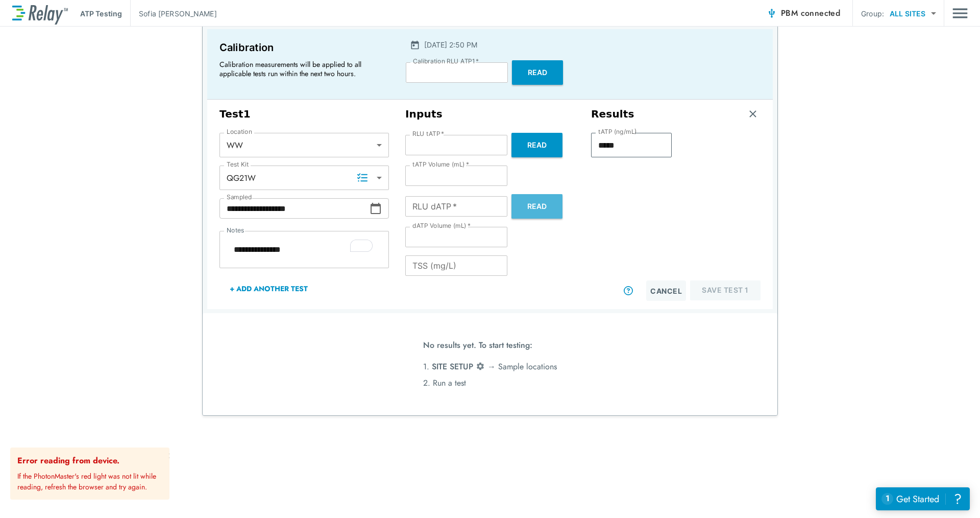
click at [545, 204] on button "Read" at bounding box center [536, 206] width 51 height 25
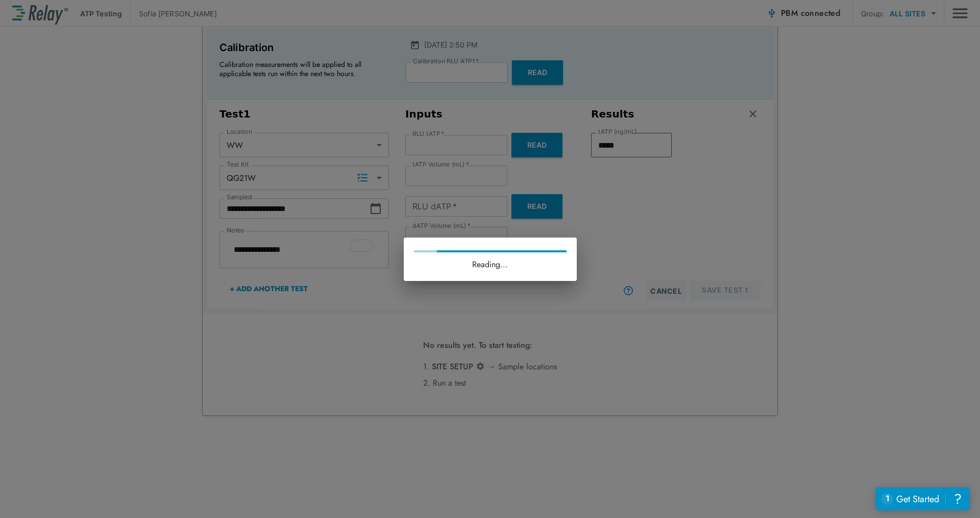
click at [544, 322] on div "Reading..." at bounding box center [490, 259] width 980 height 518
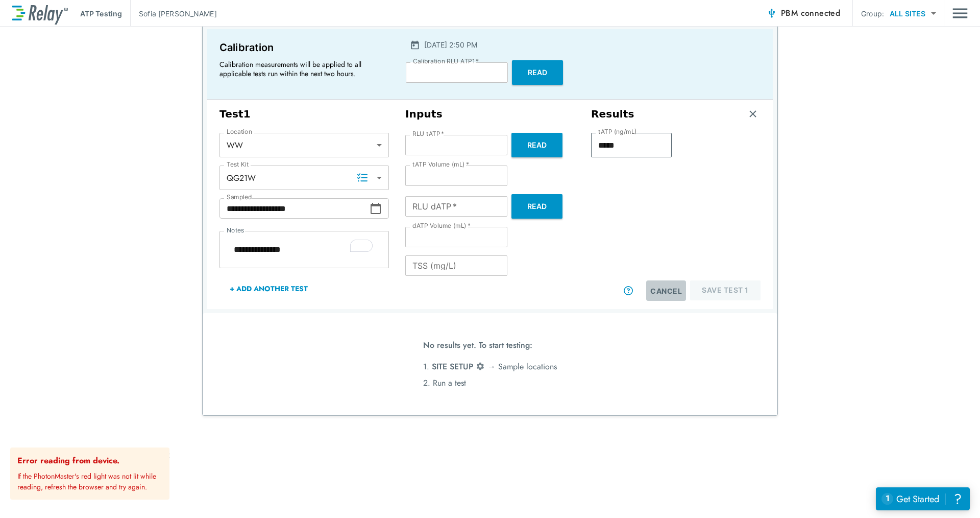
click at [664, 289] on button "Cancel" at bounding box center [666, 290] width 40 height 20
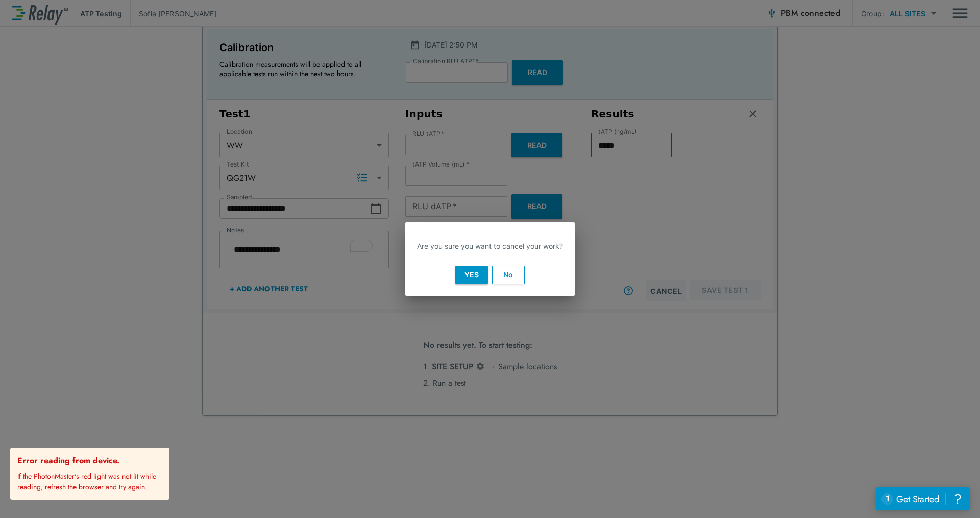
click at [482, 280] on button "Yes" at bounding box center [471, 274] width 33 height 18
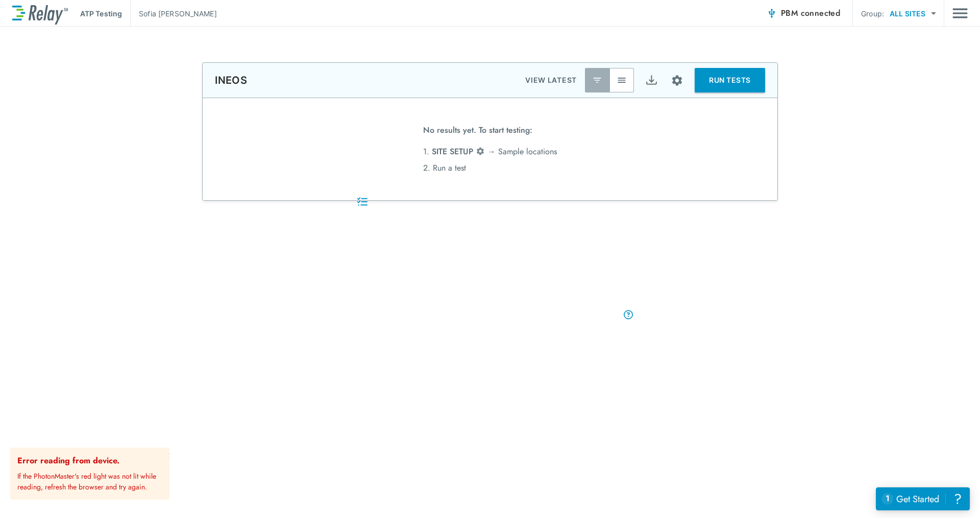
scroll to position [0, 0]
type textarea "*"
click at [737, 81] on button "RUN TESTS" at bounding box center [730, 80] width 70 height 25
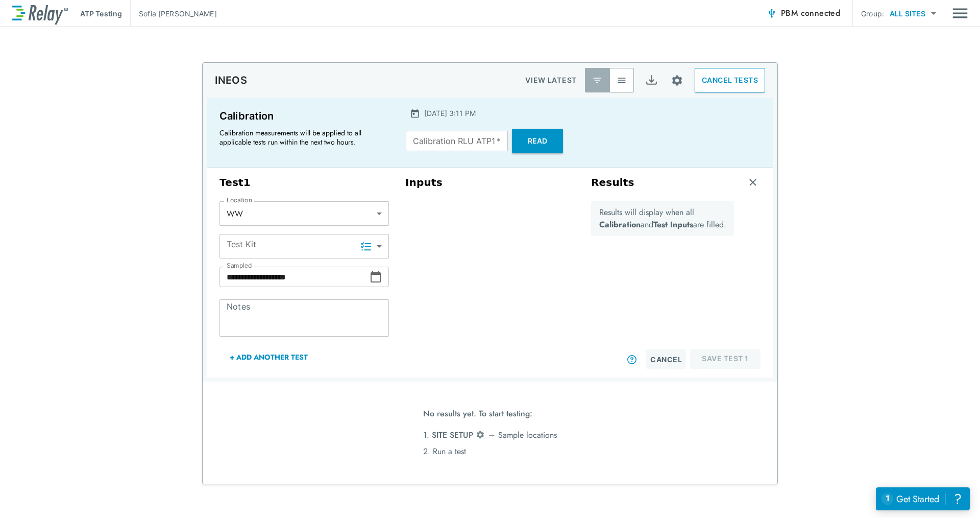
type input "*****"
type input "****"
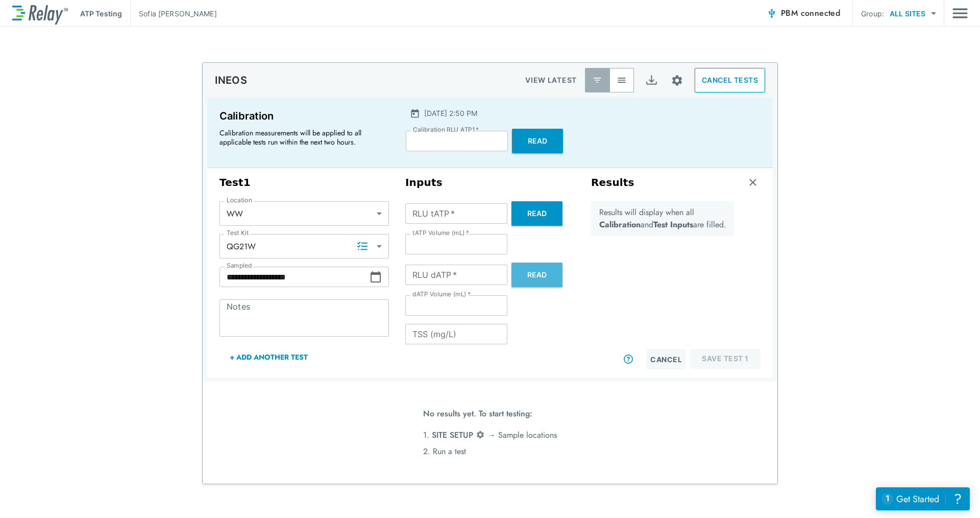
click at [534, 277] on button "Read" at bounding box center [536, 274] width 51 height 25
click at [675, 90] on button "Site setup" at bounding box center [677, 80] width 27 height 27
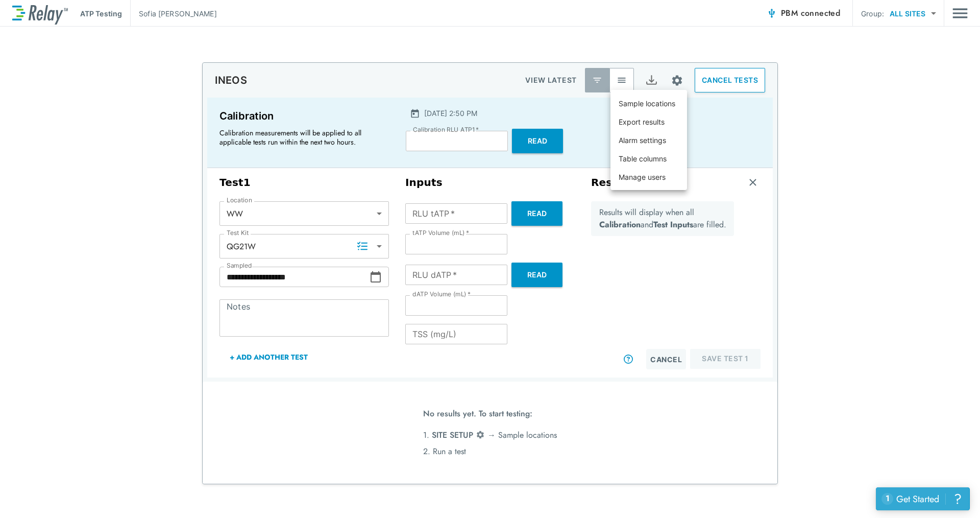
click at [959, 504] on div "?" at bounding box center [958, 499] width 12 height 12
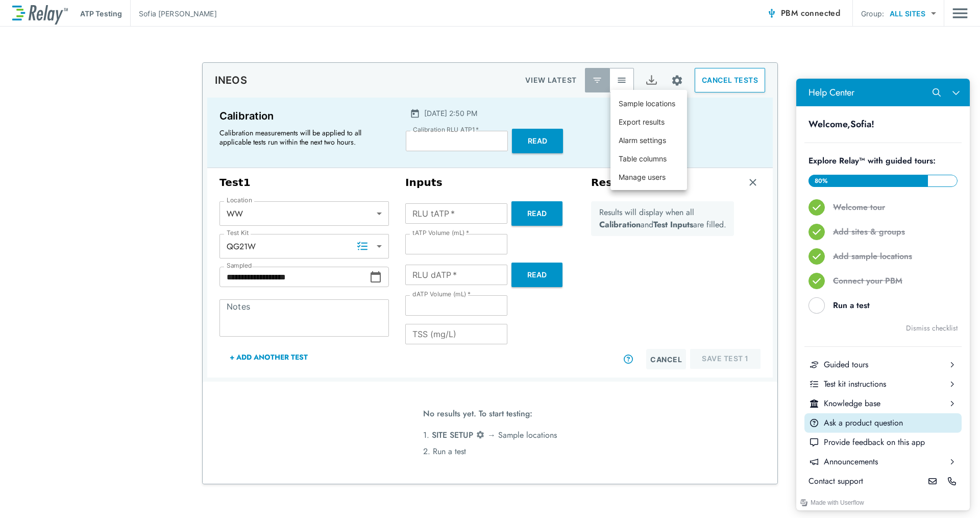
click at [855, 424] on div "Ask a product question" at bounding box center [891, 422] width 134 height 11
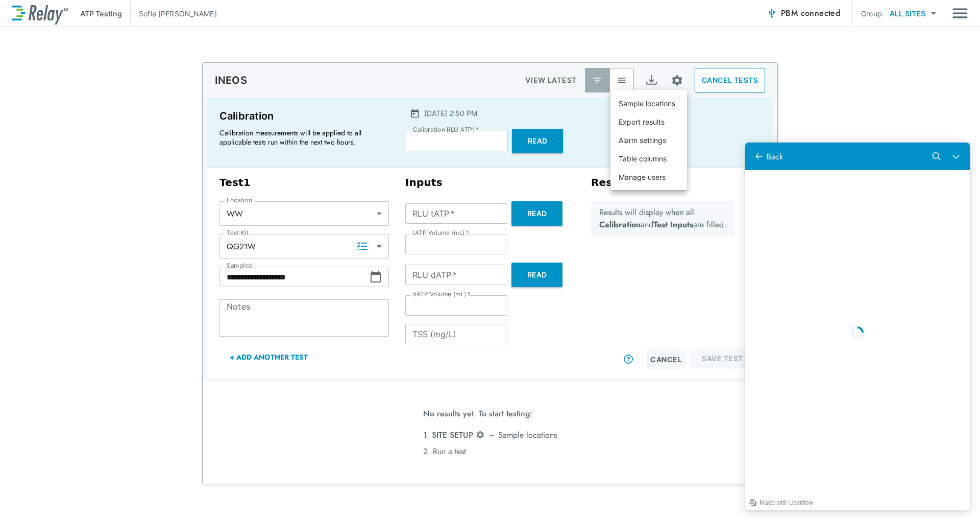
click at [607, 308] on div at bounding box center [490, 259] width 980 height 518
click at [734, 274] on body "**********" at bounding box center [490, 259] width 980 height 518
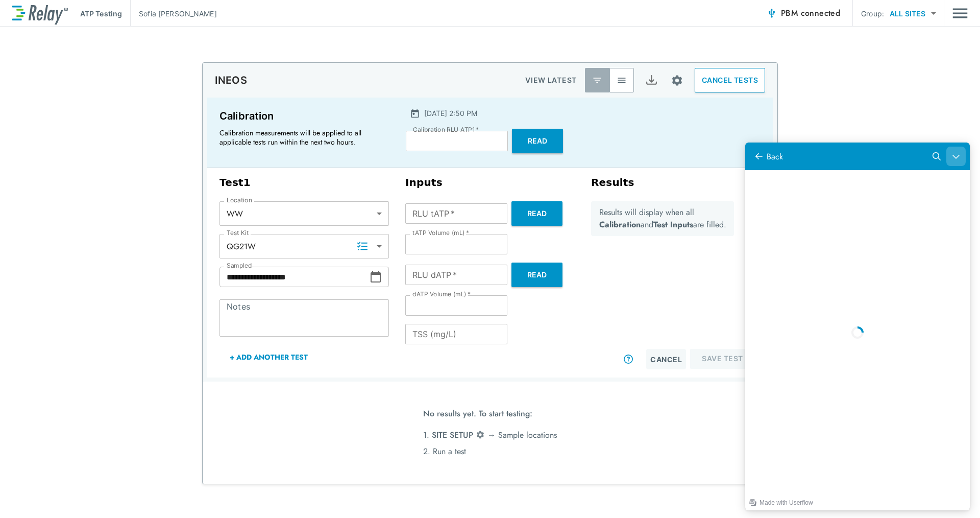
click at [953, 157] on icon "Close Help Center" at bounding box center [956, 156] width 8 height 8
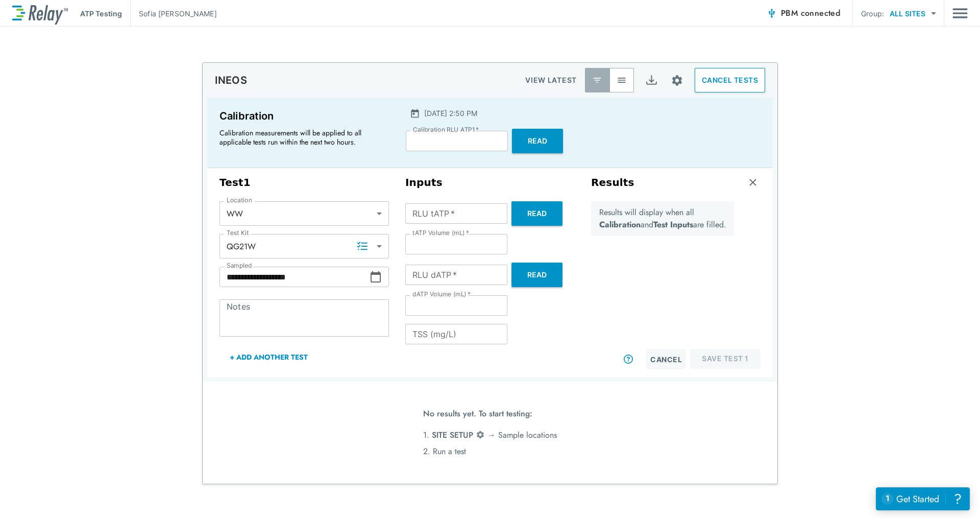
click at [530, 273] on button "Read" at bounding box center [536, 274] width 51 height 25
click at [675, 81] on img "Site setup" at bounding box center [677, 80] width 13 height 13
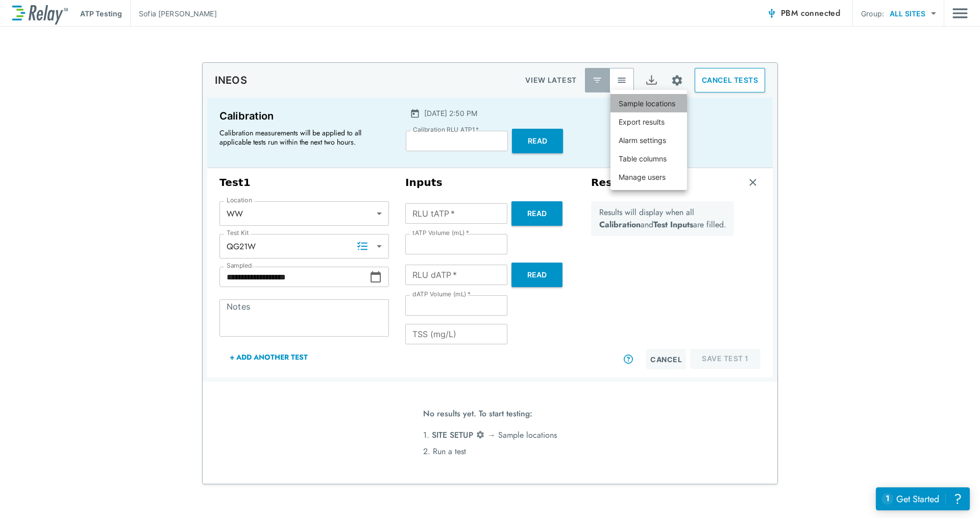
click at [645, 105] on p "Sample locations" at bounding box center [647, 103] width 57 height 11
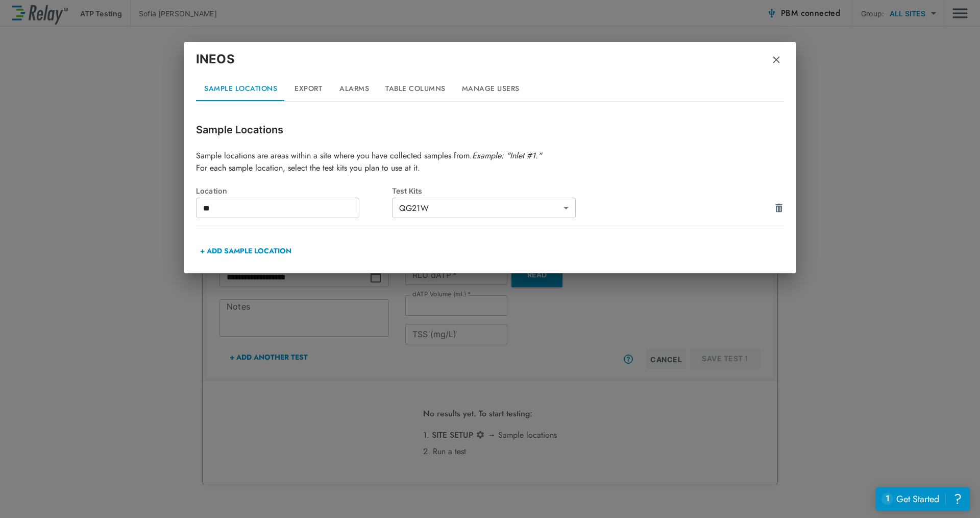
click at [777, 63] on img "button" at bounding box center [776, 60] width 10 height 10
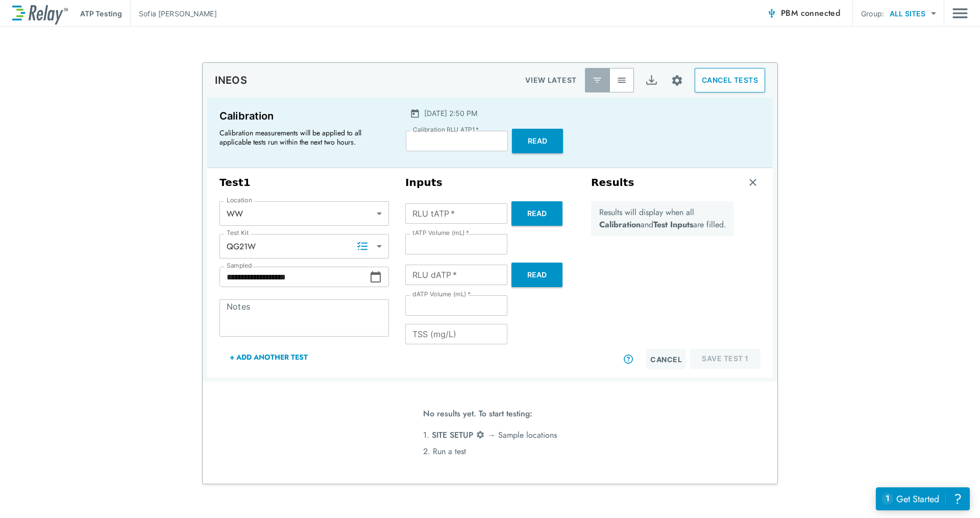
click at [787, 16] on span "PBM connected" at bounding box center [810, 13] width 59 height 14
click at [794, 4] on button "PBM connected" at bounding box center [804, 13] width 82 height 20
click at [796, 9] on span "PBM connected" at bounding box center [810, 13] width 59 height 14
click at [791, 13] on span "PBM connected" at bounding box center [810, 13] width 59 height 14
click at [793, 10] on span "PBM connected" at bounding box center [810, 13] width 59 height 14
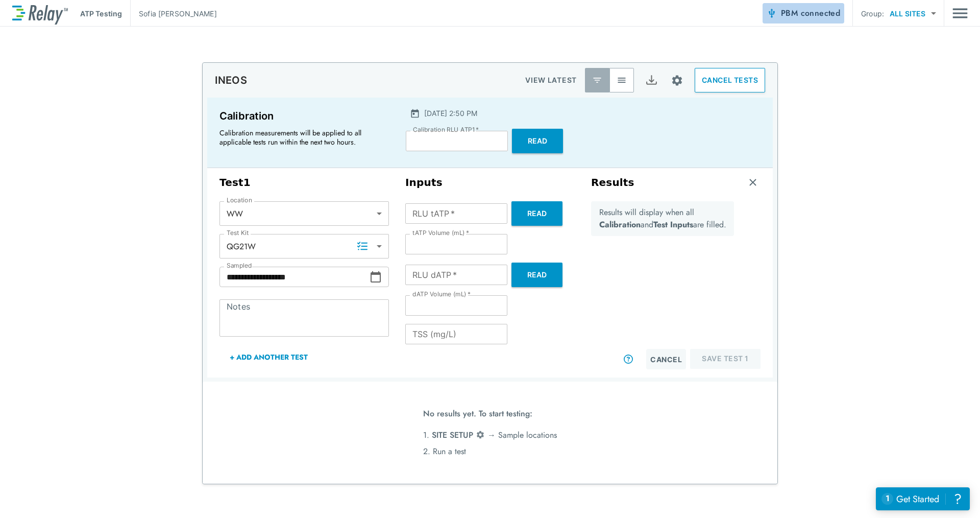
click at [793, 7] on span "PBM connected" at bounding box center [810, 13] width 59 height 14
click at [672, 85] on img "Site setup" at bounding box center [677, 80] width 13 height 13
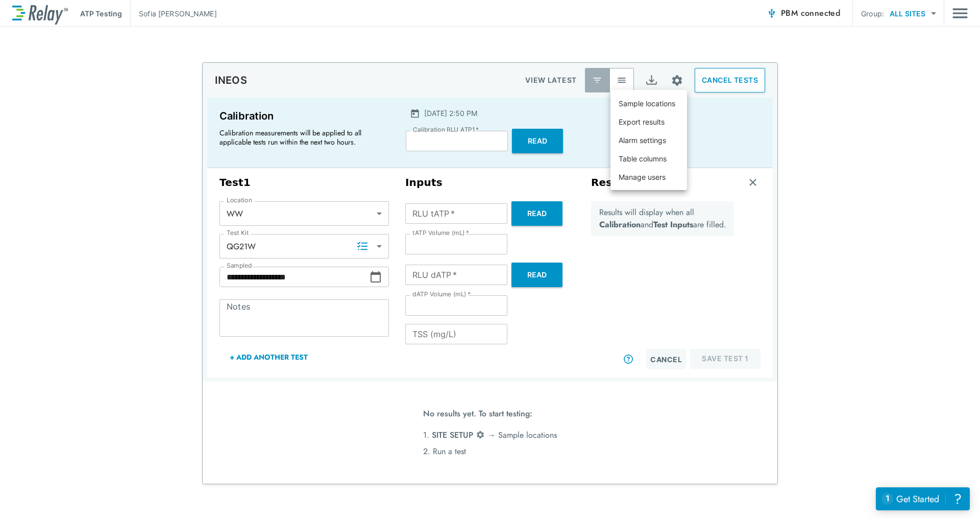
click at [810, 12] on div at bounding box center [490, 259] width 980 height 518
click at [810, 11] on span "connected" at bounding box center [821, 13] width 40 height 12
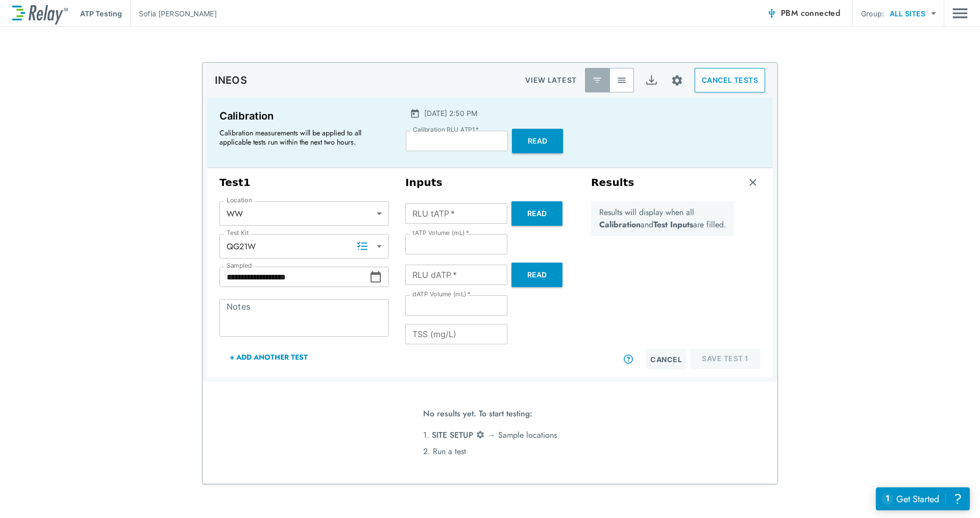
click at [810, 11] on span "connected" at bounding box center [821, 13] width 40 height 12
